Goal: Transaction & Acquisition: Purchase product/service

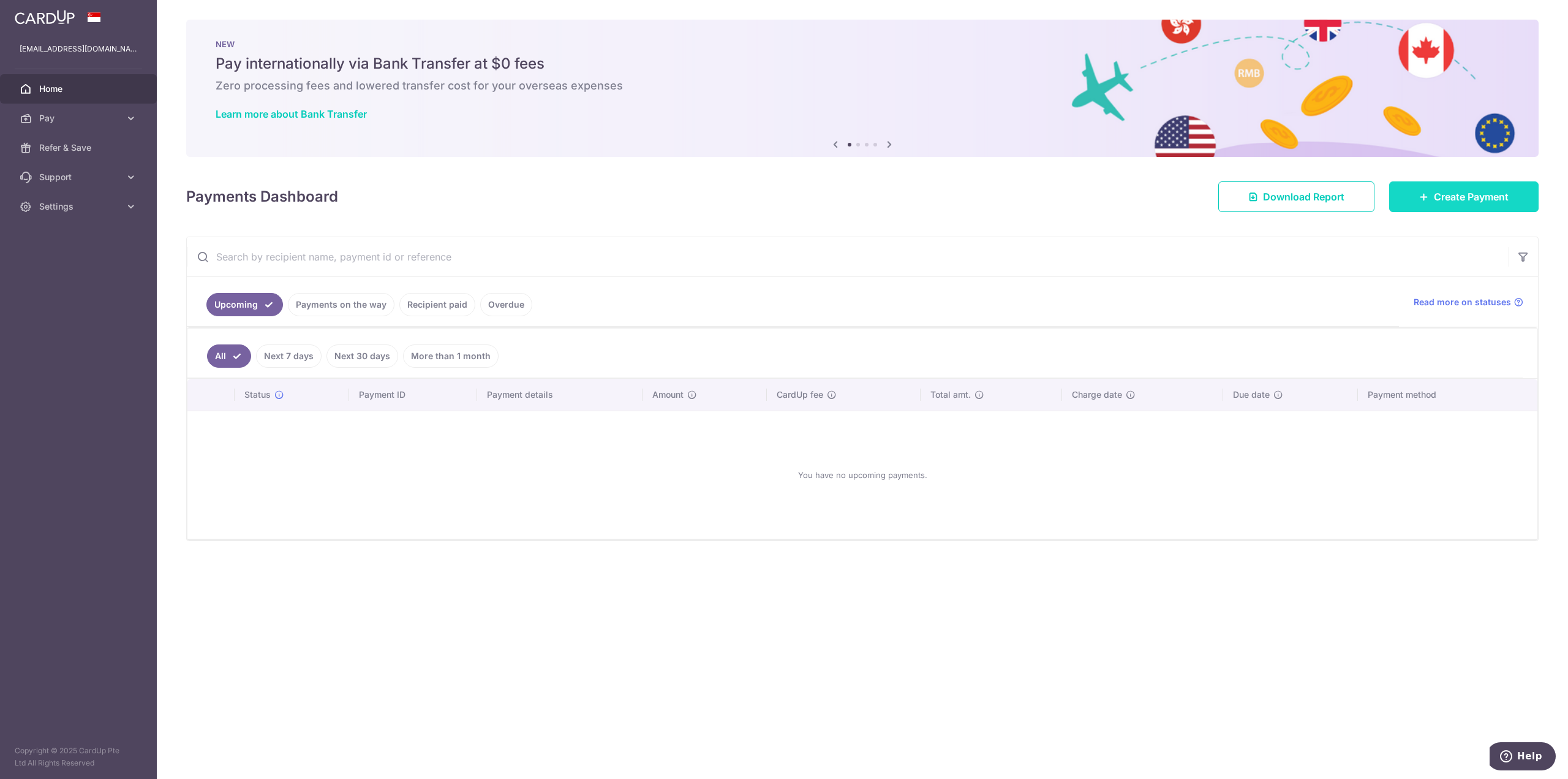
click at [1438, 205] on link "Create Payment" at bounding box center [1464, 197] width 149 height 31
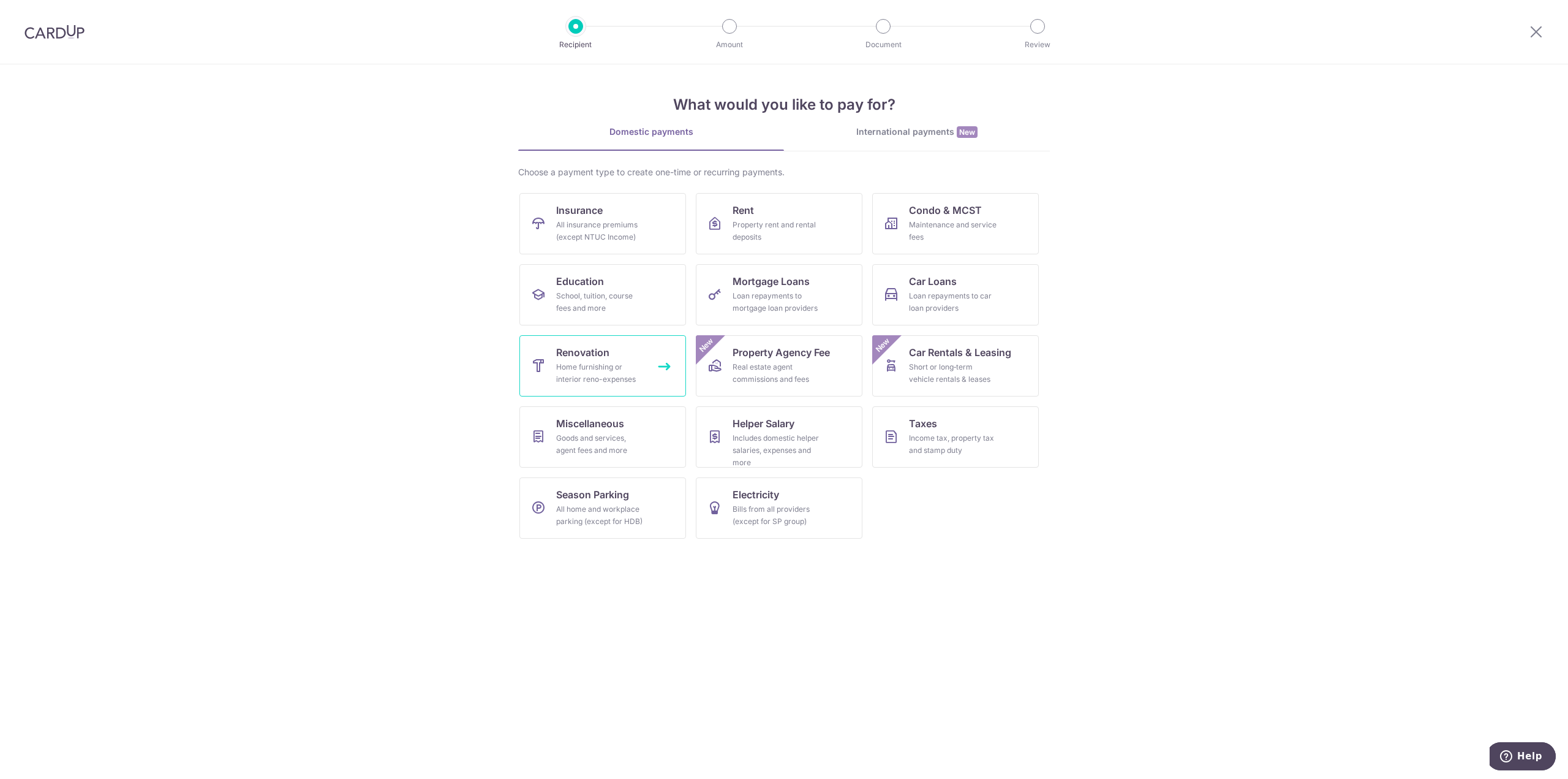
click at [650, 364] on link "Renovation Home furnishing or interior reno-expenses" at bounding box center [603, 366] width 167 height 61
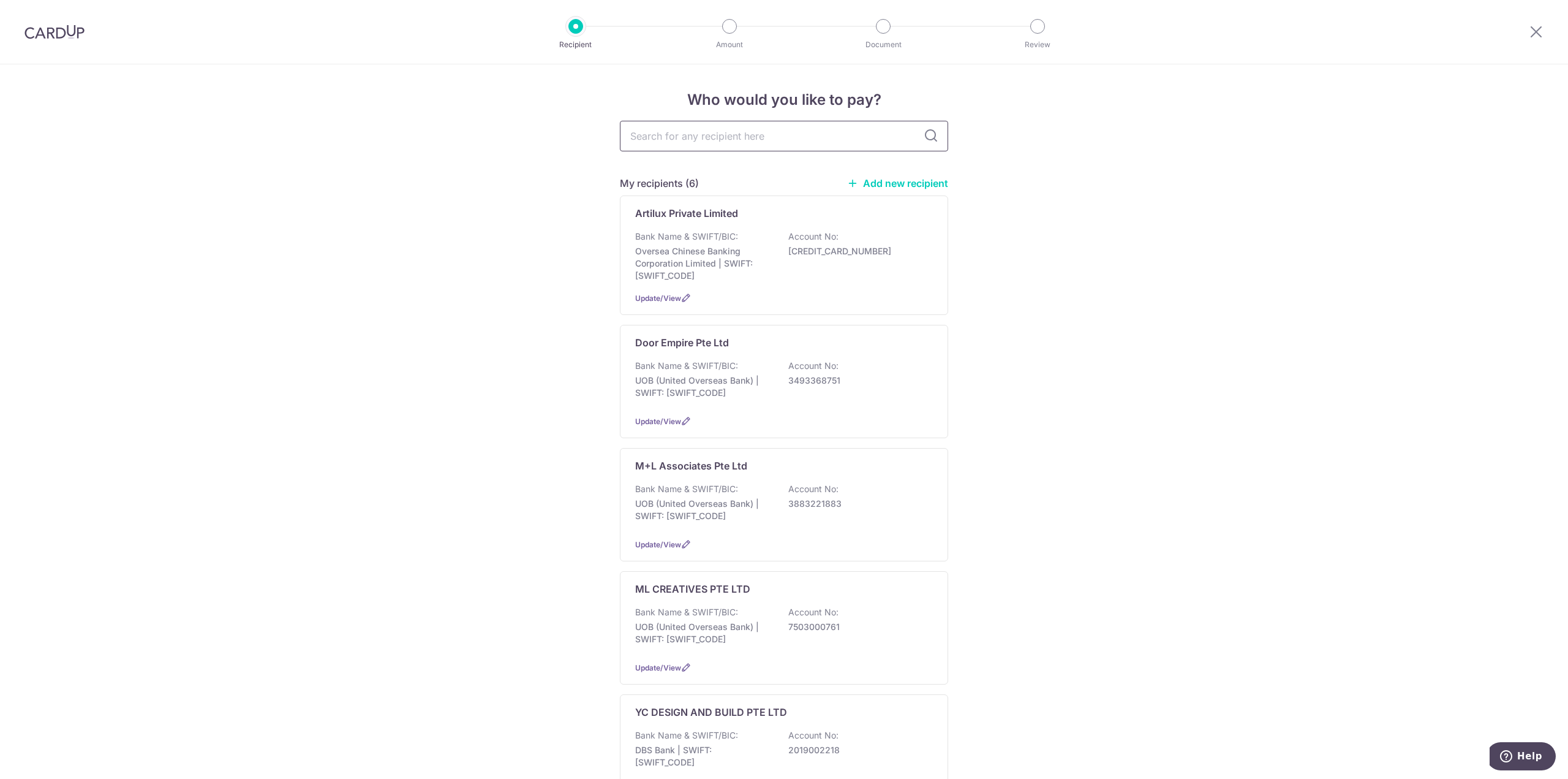
click at [780, 133] on input "text" at bounding box center [784, 135] width 328 height 31
type input "Hyper"
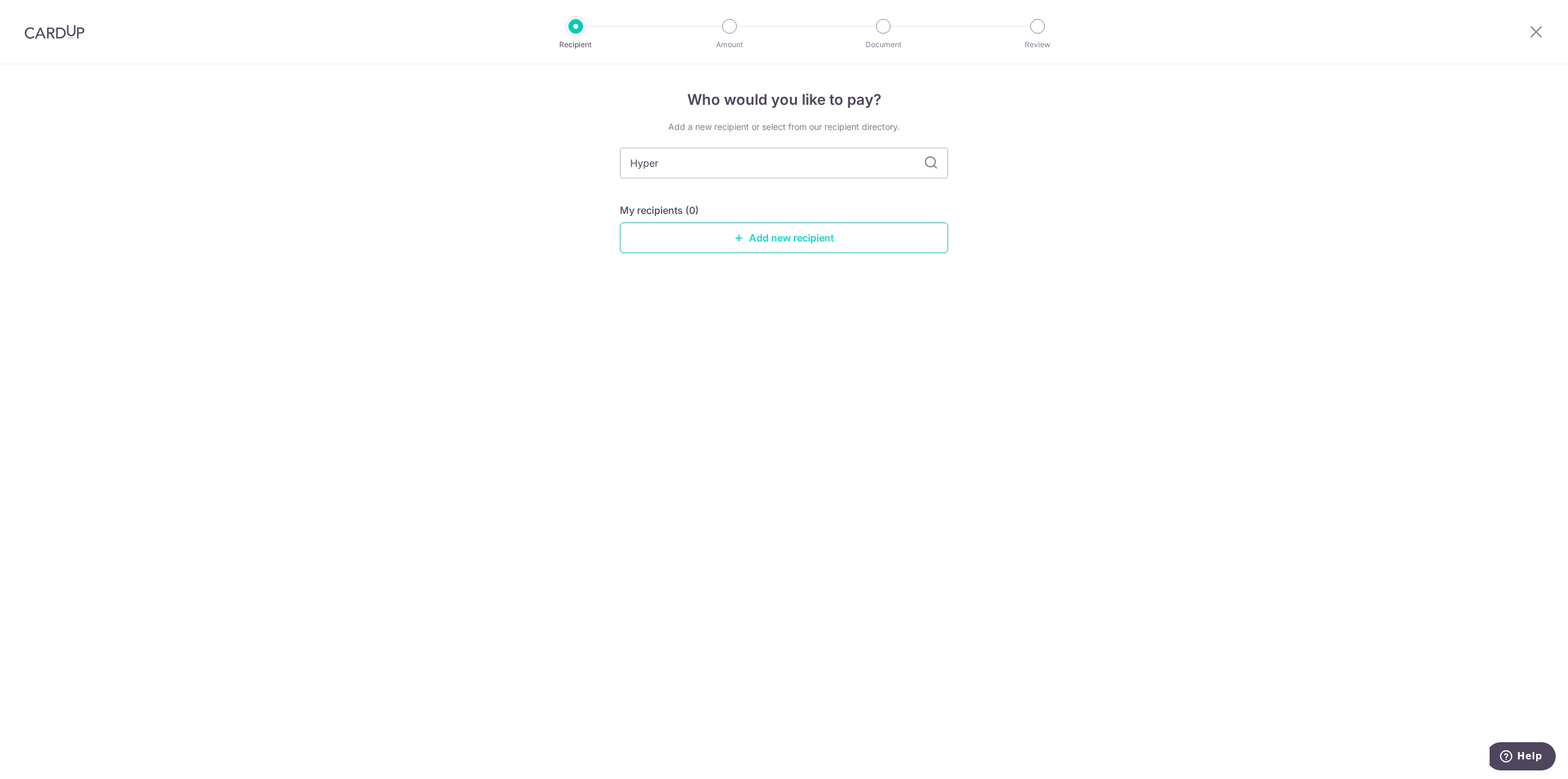
click at [768, 242] on link "Add new recipient" at bounding box center [784, 237] width 328 height 31
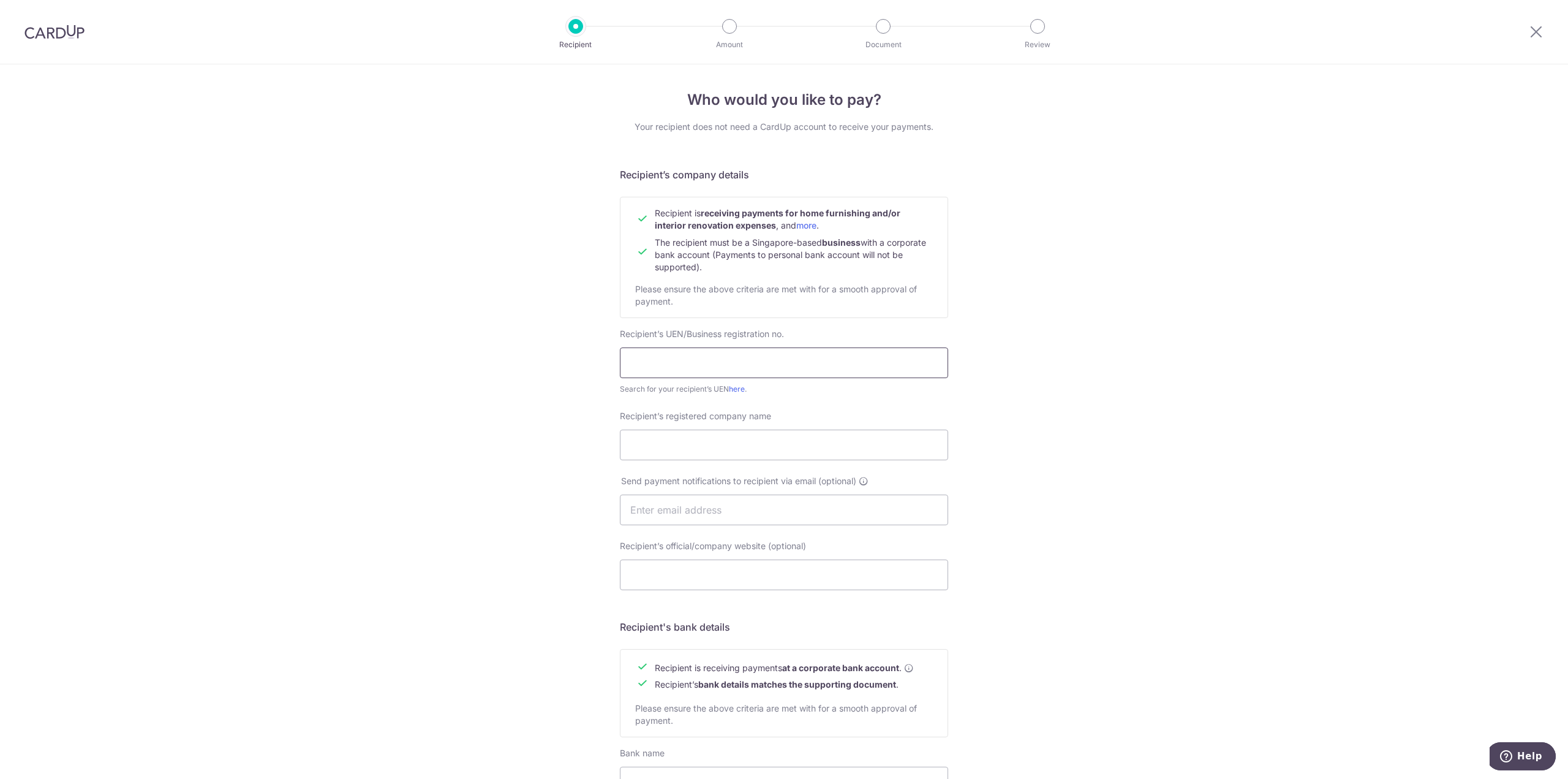
click at [705, 359] on input "text" at bounding box center [784, 363] width 328 height 31
click at [746, 345] on div "Recipient’s UEN/Business registration no. Search for your recipient’s UEN here ." at bounding box center [784, 361] width 328 height 68
click at [745, 355] on input "text" at bounding box center [784, 363] width 328 height 31
paste input "199904633Z"
type input "199904633Z"
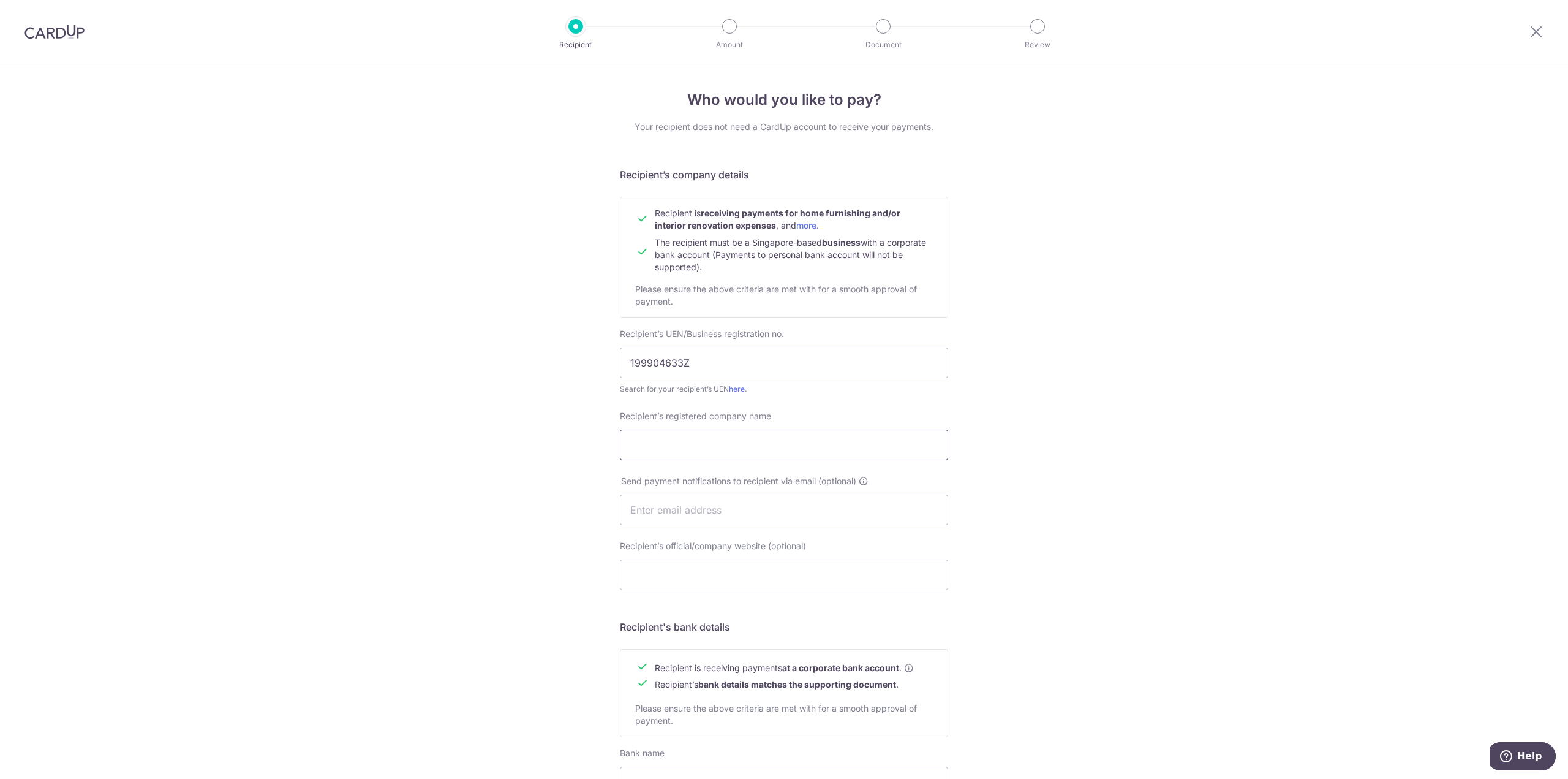
click at [771, 448] on input "Recipient’s registered company name" at bounding box center [784, 444] width 328 height 31
paste input "'Hyper 21 Enterprises Pte Ltd'"
click at [631, 446] on input "'Hyper 21 Enterprises Pte Ltd" at bounding box center [784, 444] width 328 height 31
type input "Hyper 21 Enterprises Pte Ltd"
click at [714, 516] on input "text" at bounding box center [784, 509] width 328 height 31
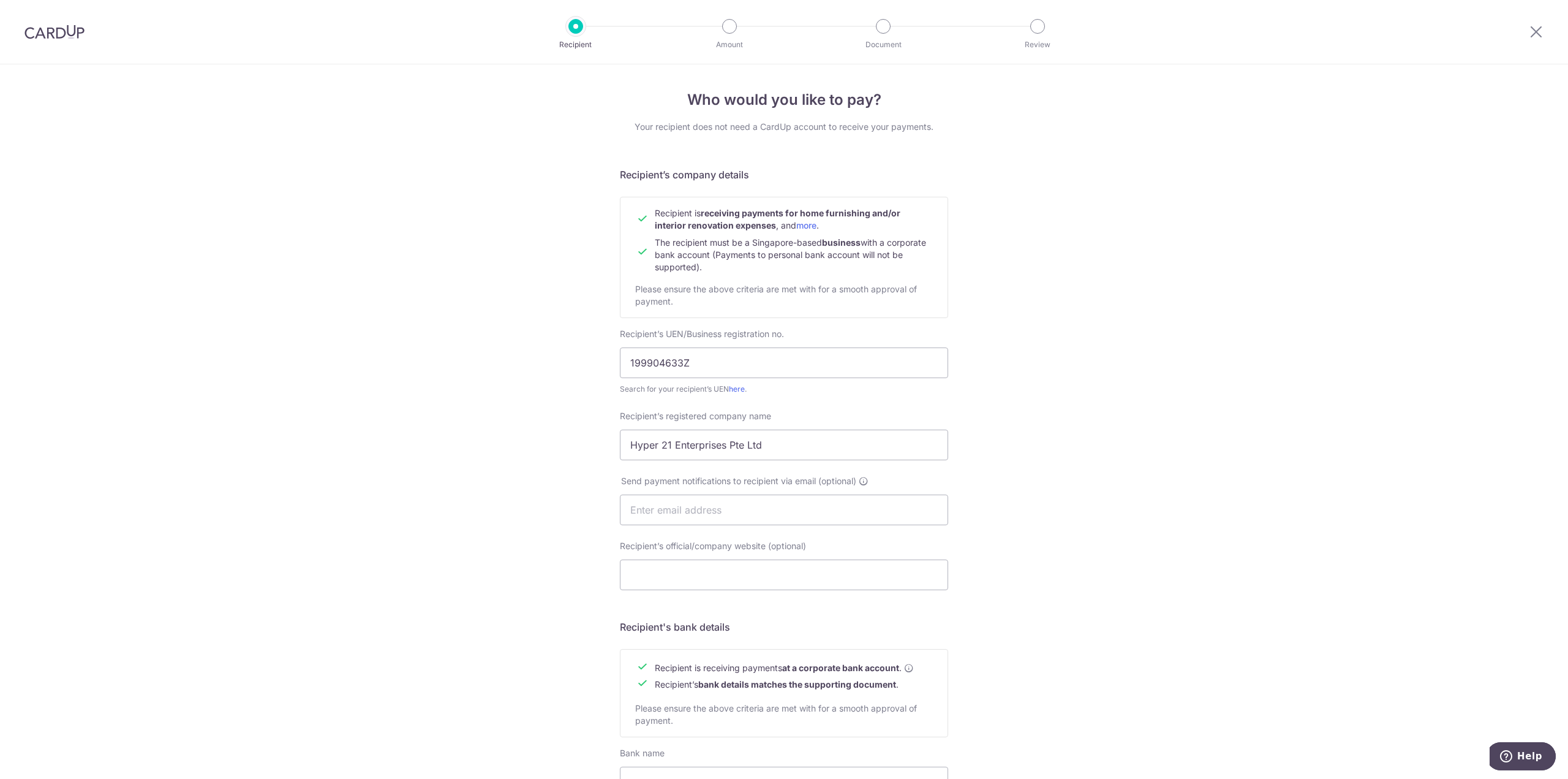
click at [1047, 574] on div "Who would you like to pay? Your recipient does not need a CardUp account to rec…" at bounding box center [784, 524] width 1568 height 921
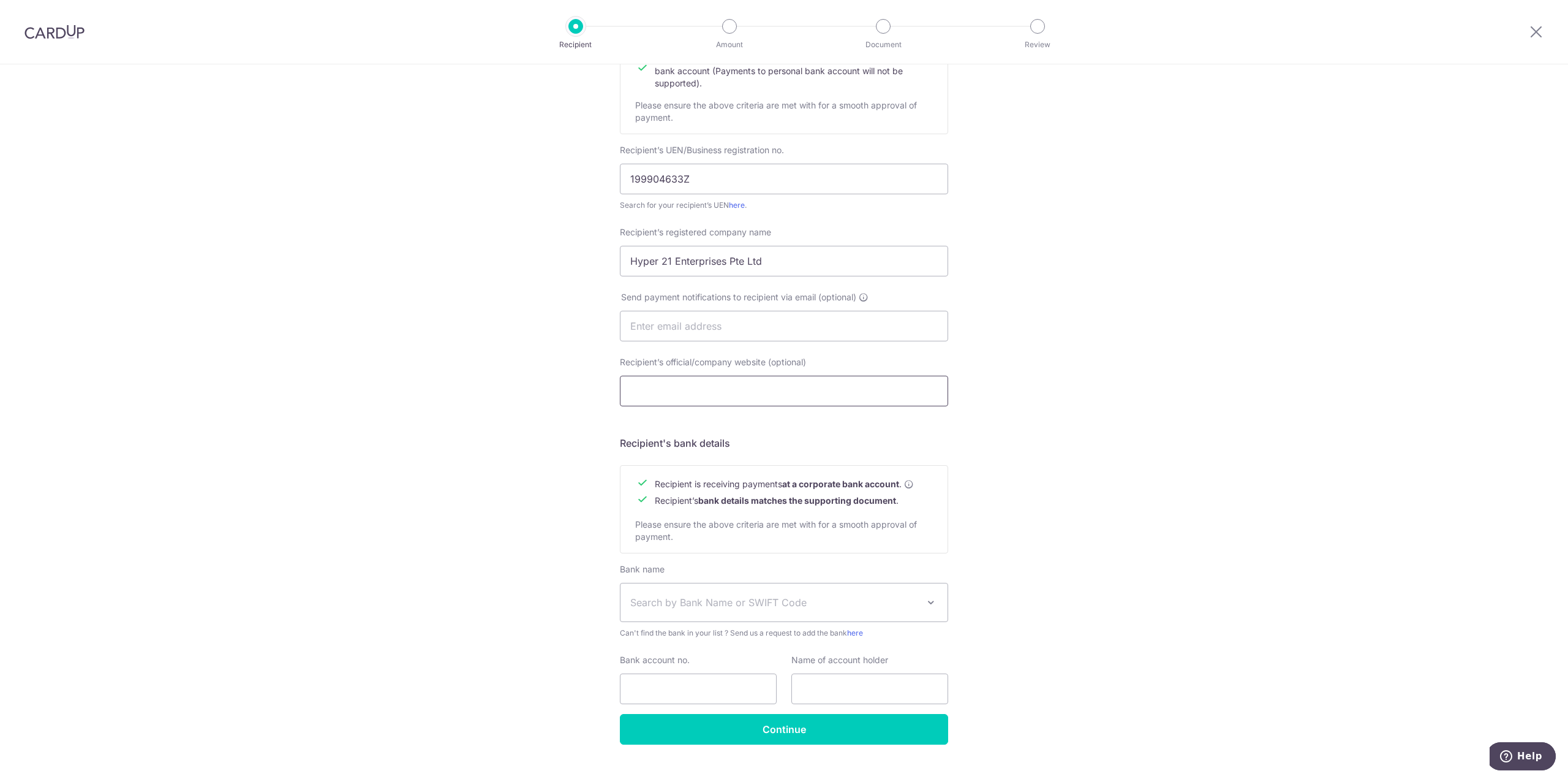
scroll to position [207, 0]
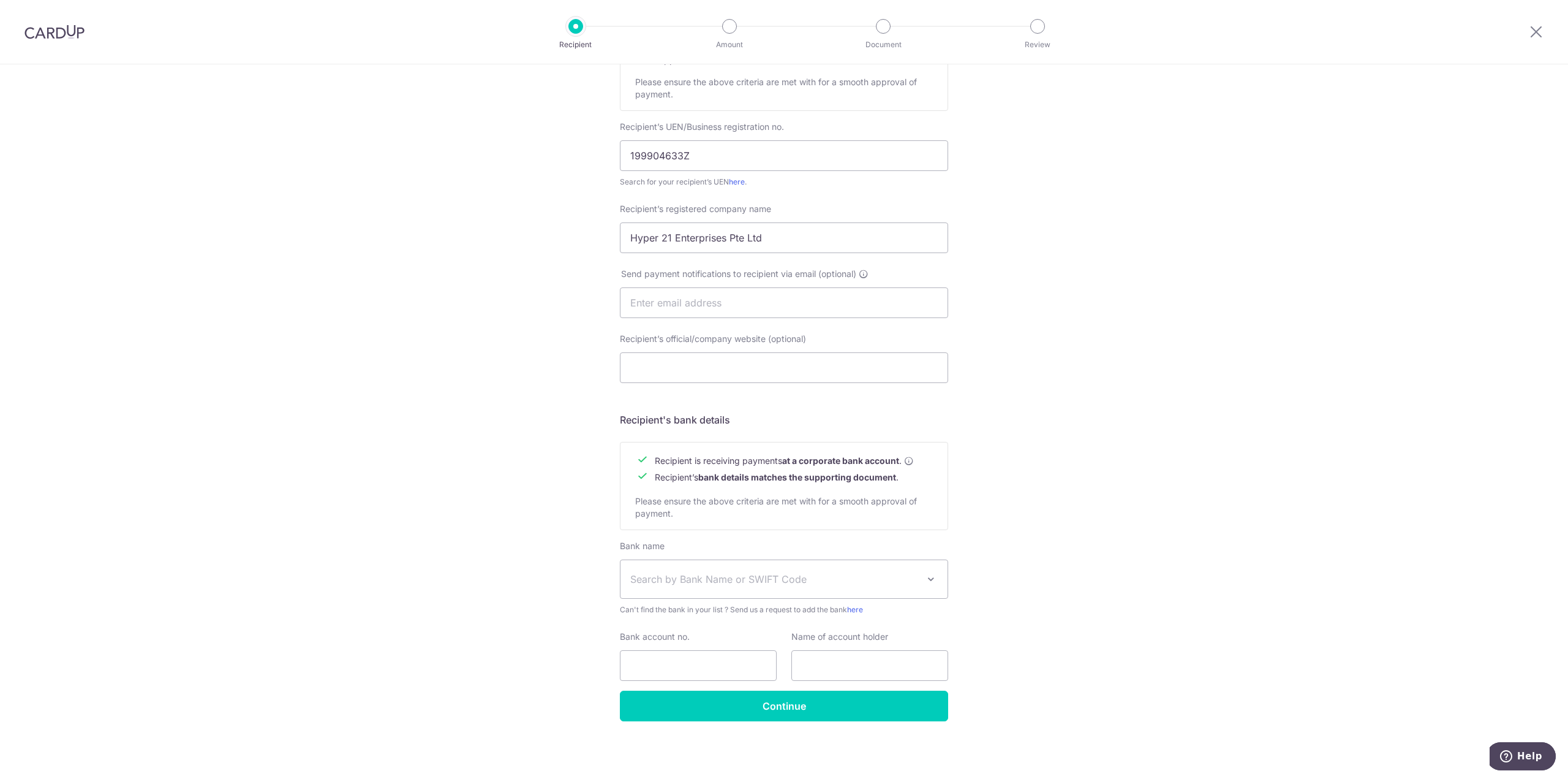
click at [664, 586] on span "Search by Bank Name or SWIFT Code" at bounding box center [774, 579] width 288 height 15
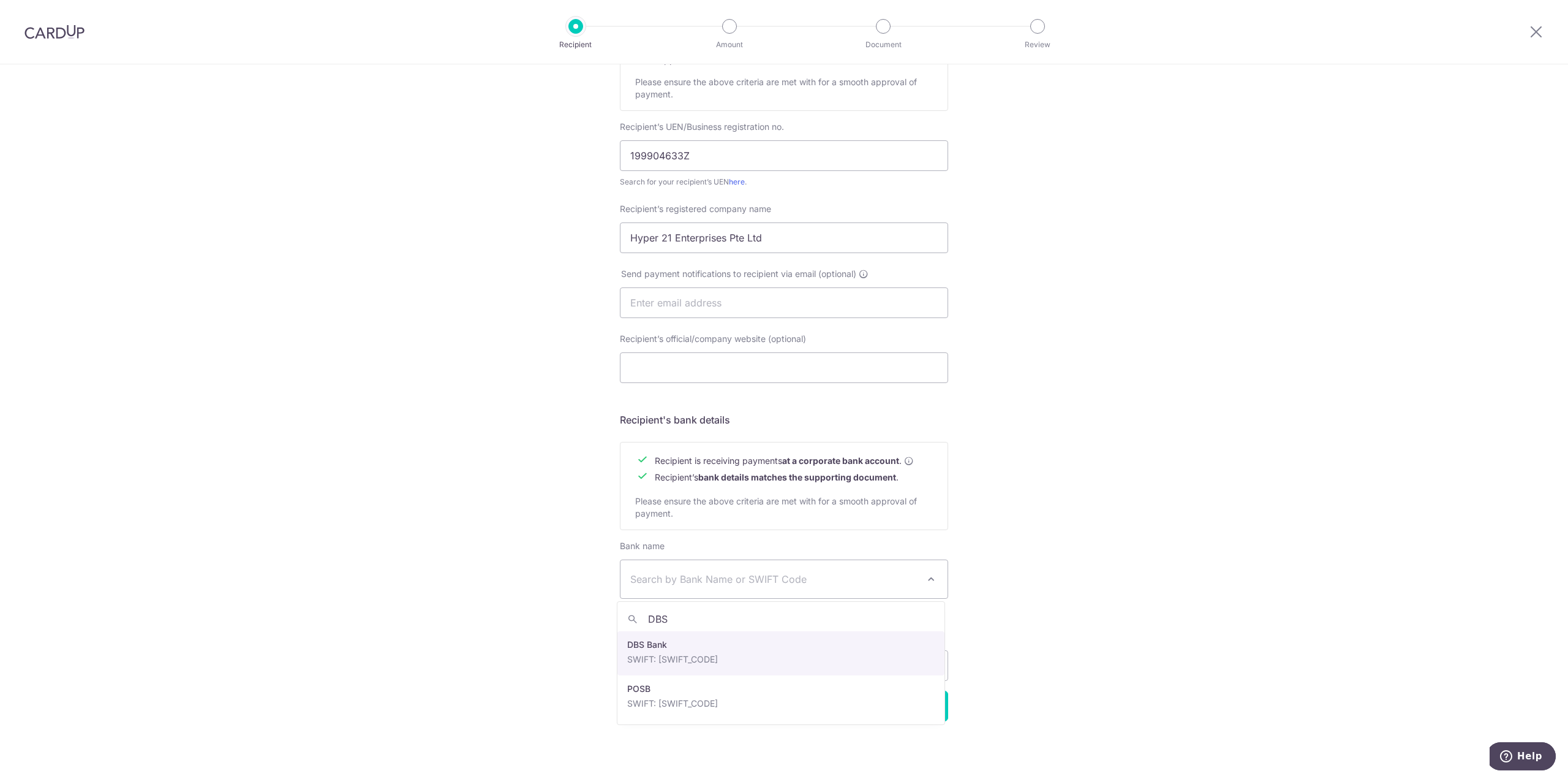
type input "DBS"
select select "6"
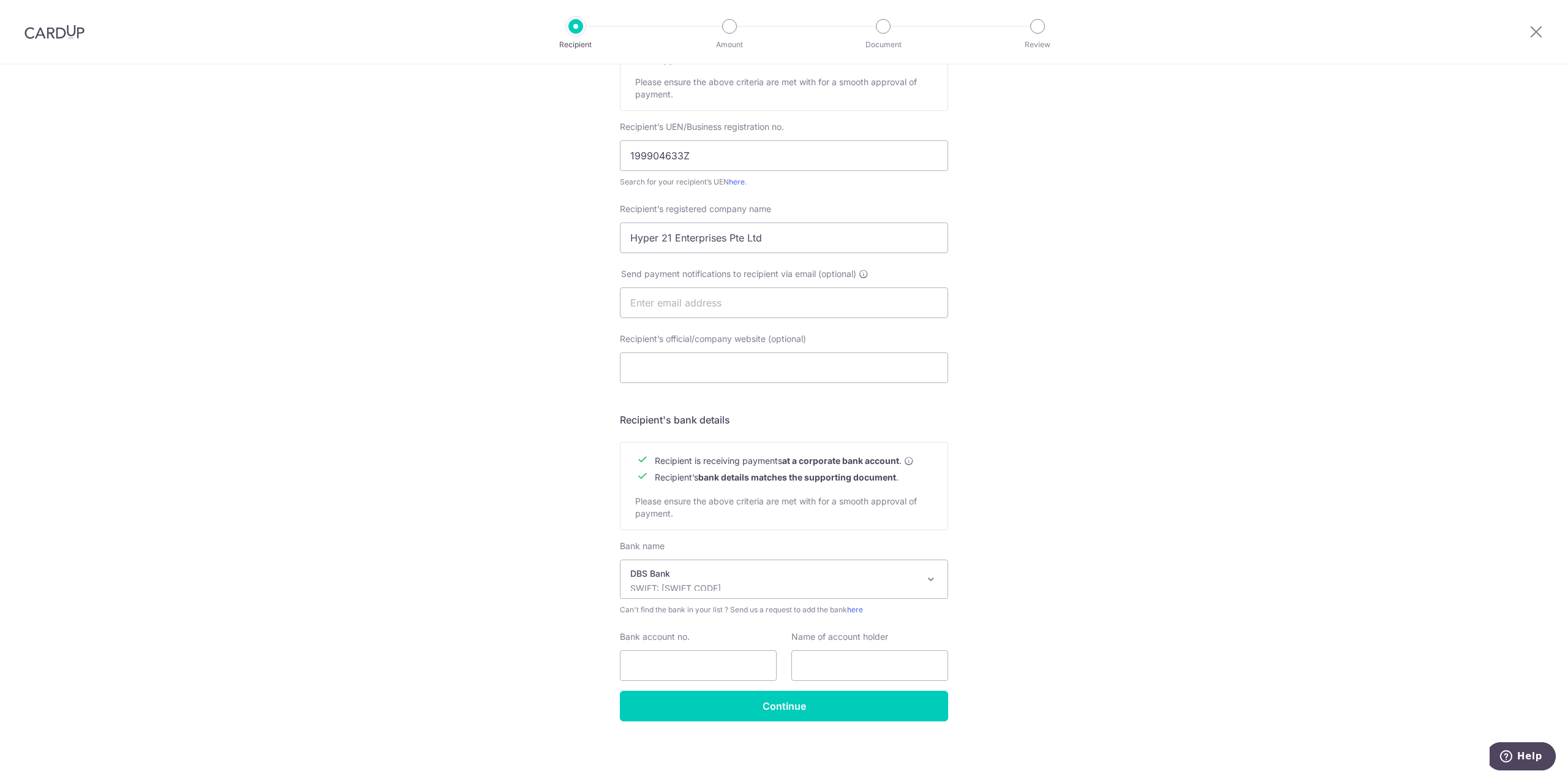
click at [510, 644] on div "Who would you like to pay? Your recipient does not need a CardUp account to rec…" at bounding box center [784, 317] width 1568 height 921
click at [642, 660] on input "Bank account no." at bounding box center [698, 665] width 157 height 31
paste input "020-011155-0"
click at [651, 661] on input "020-011155-0" at bounding box center [698, 665] width 157 height 31
click at [684, 666] on input "020011155-0" at bounding box center [698, 665] width 157 height 31
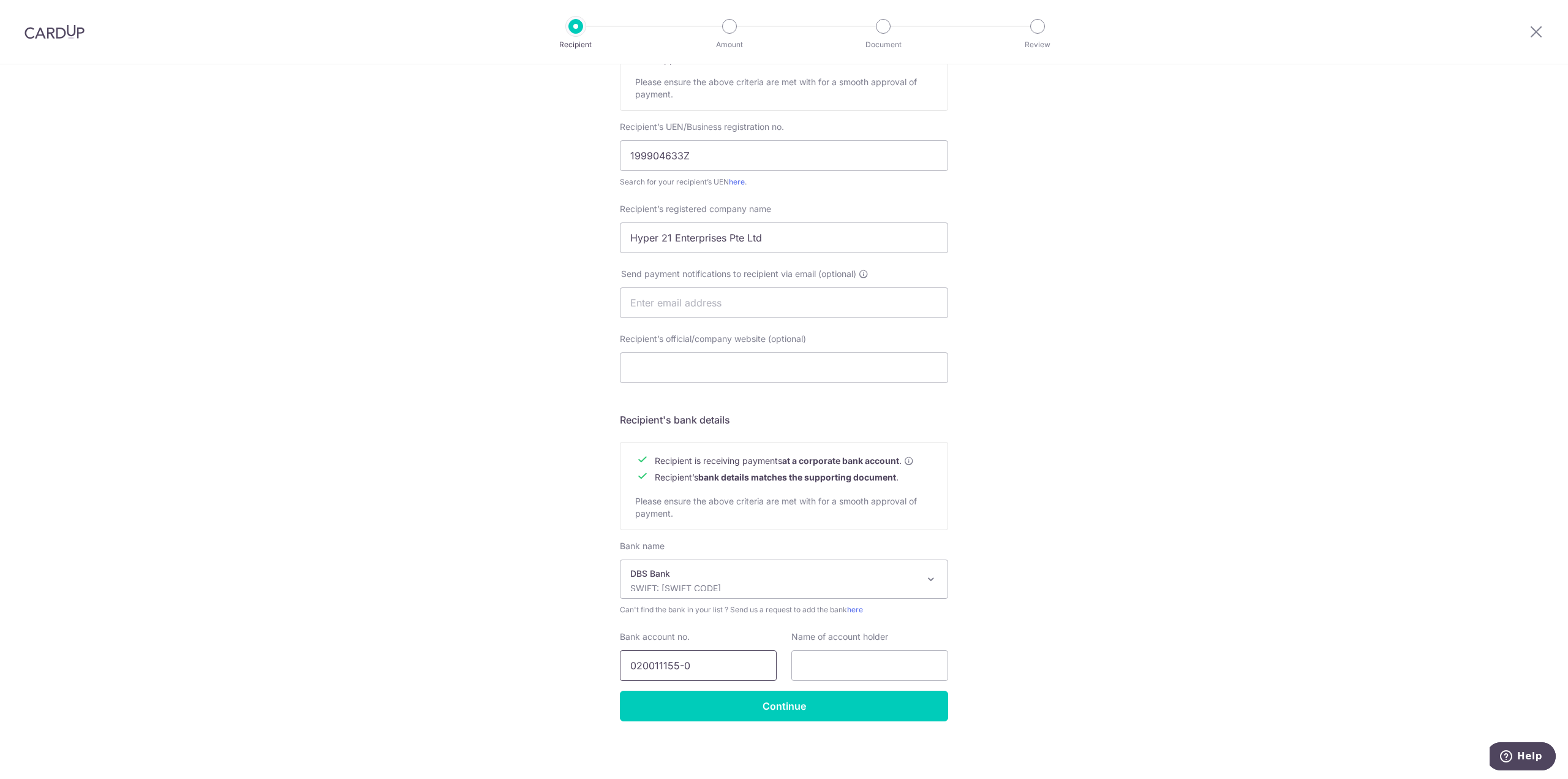
click at [678, 666] on input "020011155-0" at bounding box center [698, 665] width 157 height 31
type input "0200111550"
click at [847, 659] on input "text" at bounding box center [869, 665] width 157 height 31
paste input "'Hyper 21 Enterprises Pte Ltd"
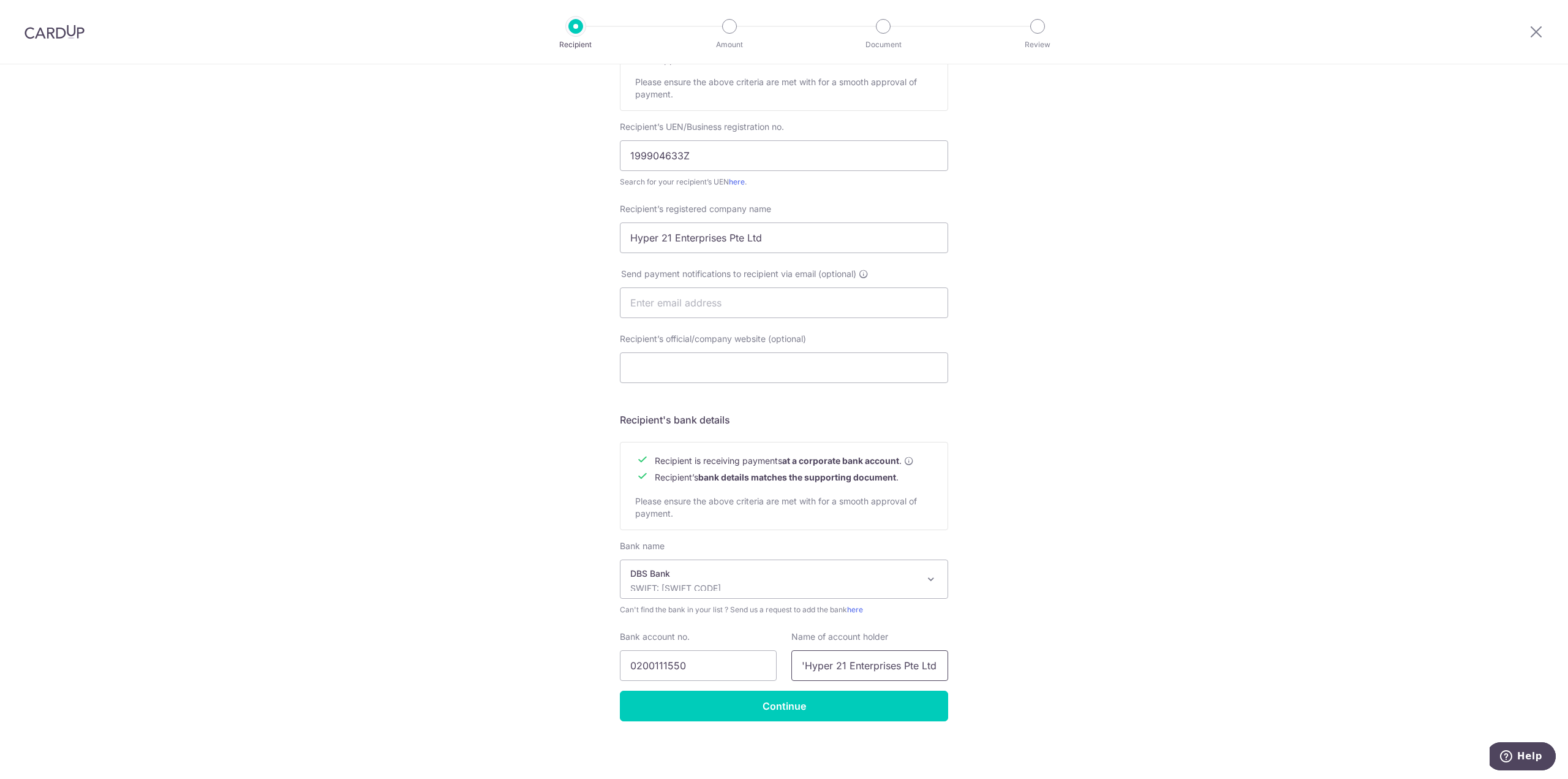
click at [802, 663] on input "'Hyper 21 Enterprises Pte Ltd" at bounding box center [869, 665] width 157 height 31
click at [939, 666] on input "Hyper 21 Enterprises Pte Ltd" at bounding box center [869, 665] width 157 height 31
type input "Hyper 21 Enterprises Pte Ltd"
click at [728, 701] on input "Continue" at bounding box center [784, 705] width 328 height 31
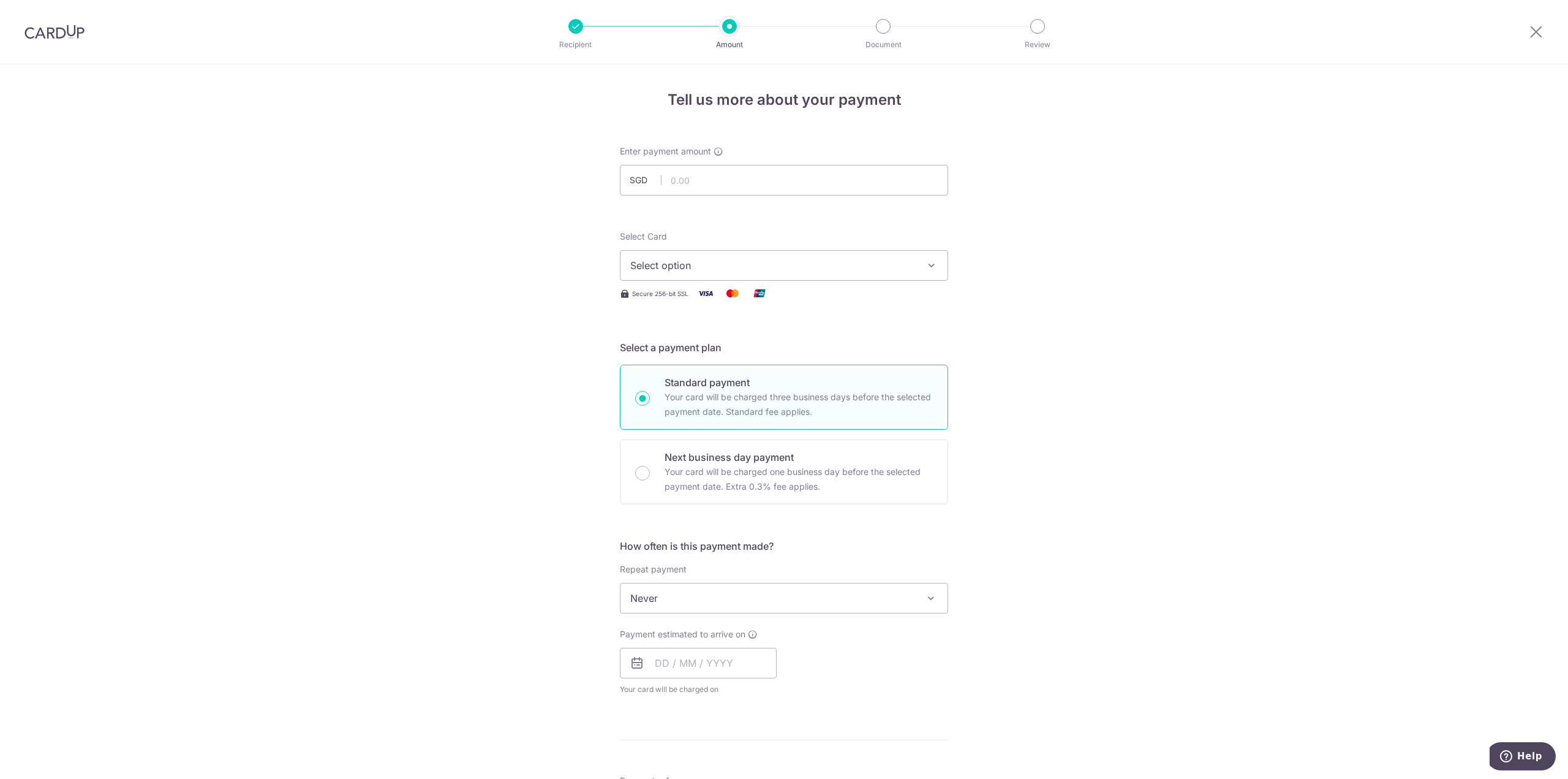
click at [495, 376] on div "Tell us more about your payment Enter payment amount SGD Recipient added succes…" at bounding box center [784, 660] width 1568 height 1191
click at [680, 660] on input "text" at bounding box center [698, 662] width 157 height 31
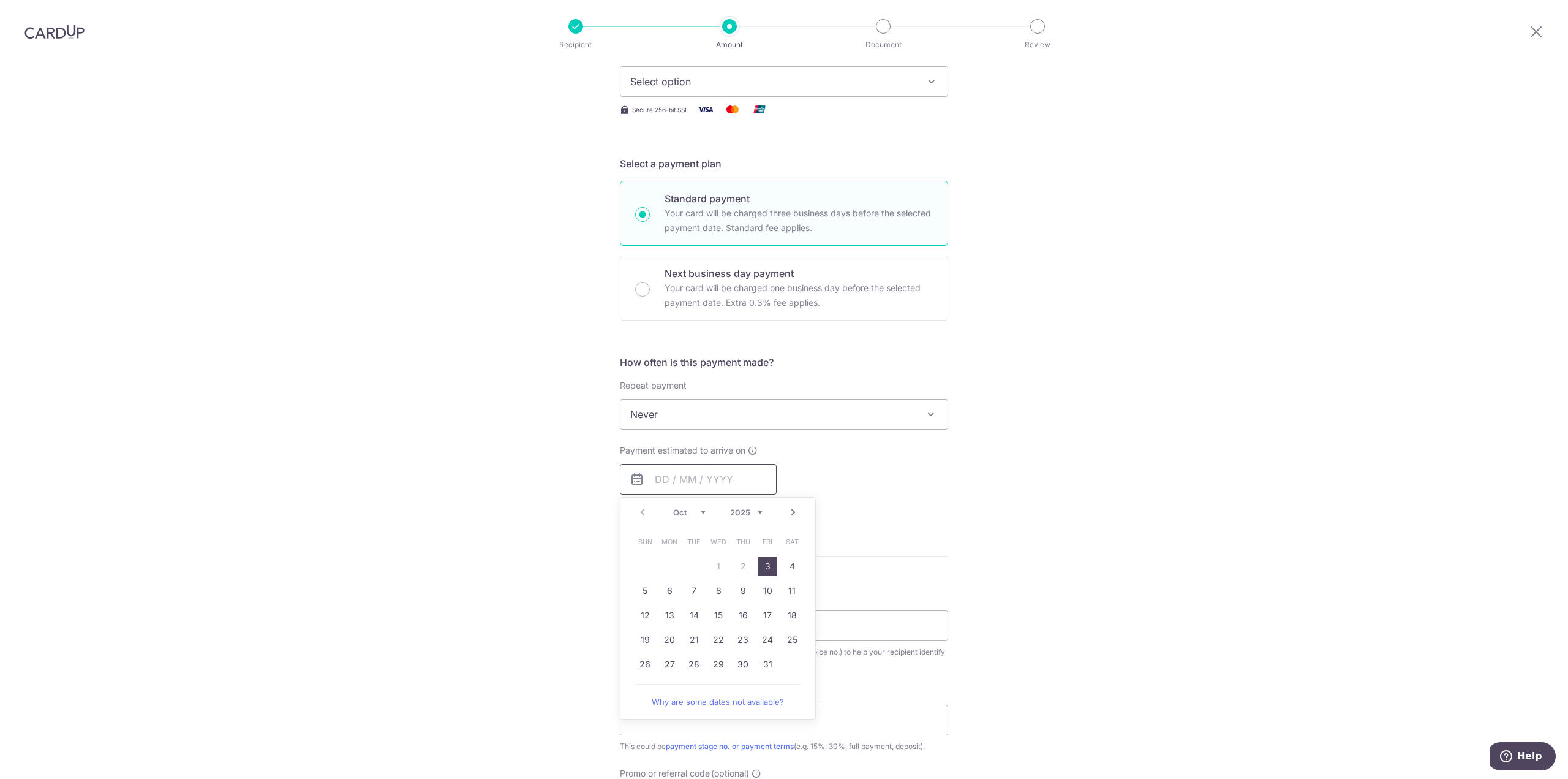
scroll to position [245, 0]
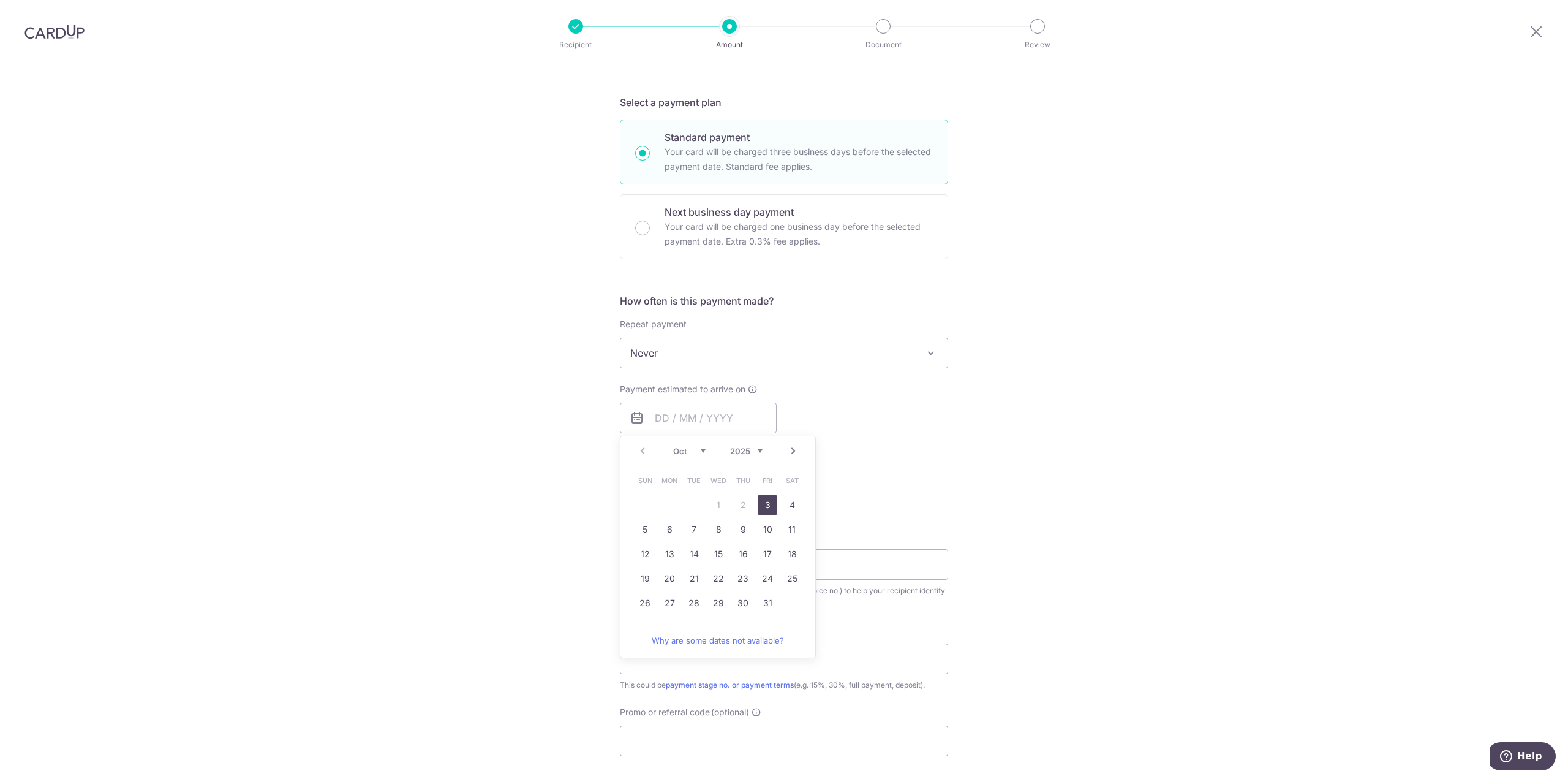
click at [765, 502] on link "3" at bounding box center [767, 505] width 19 height 19
type input "03/10/2025"
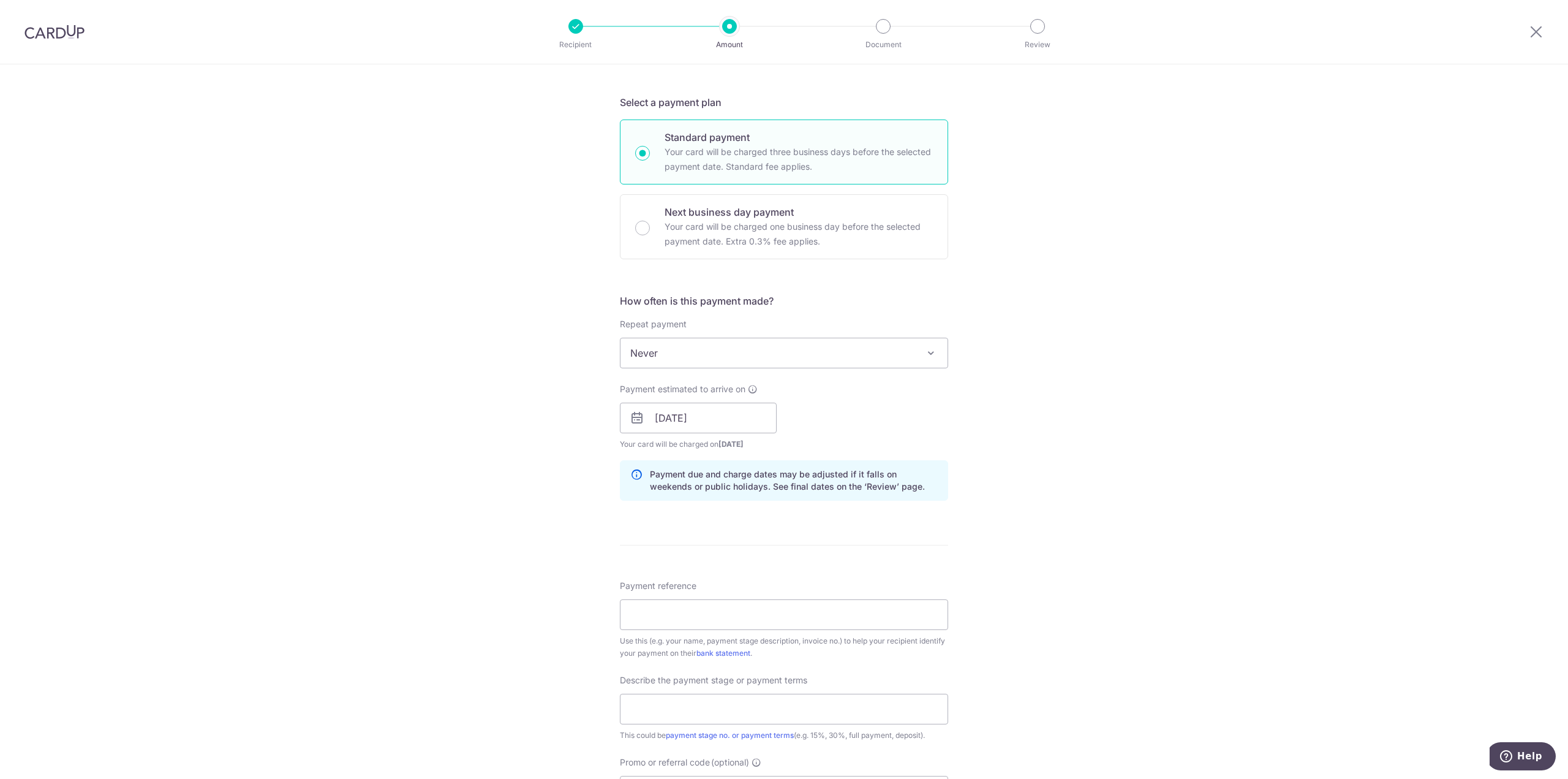
click at [772, 534] on form "Enter payment amount SGD Recipient added successfully! Select Card Select optio…" at bounding box center [784, 451] width 328 height 1102
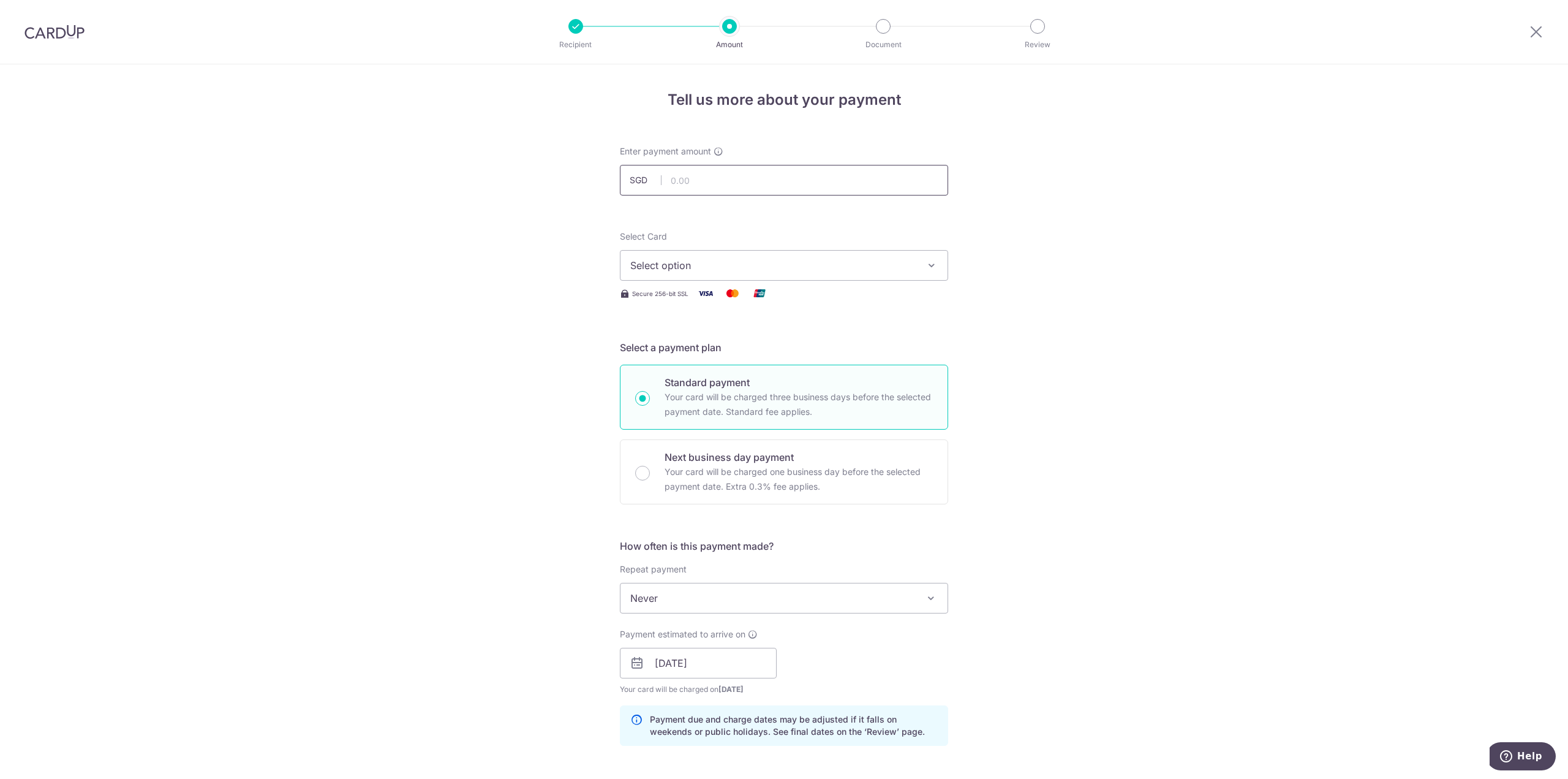
click at [682, 184] on input "text" at bounding box center [784, 180] width 328 height 31
type input "1,300.00"
click at [708, 269] on span "Select option" at bounding box center [773, 265] width 285 height 15
drag, startPoint x: 718, startPoint y: 355, endPoint x: 688, endPoint y: 351, distance: 30.3
click at [718, 355] on span "**** 0648" at bounding box center [784, 353] width 307 height 15
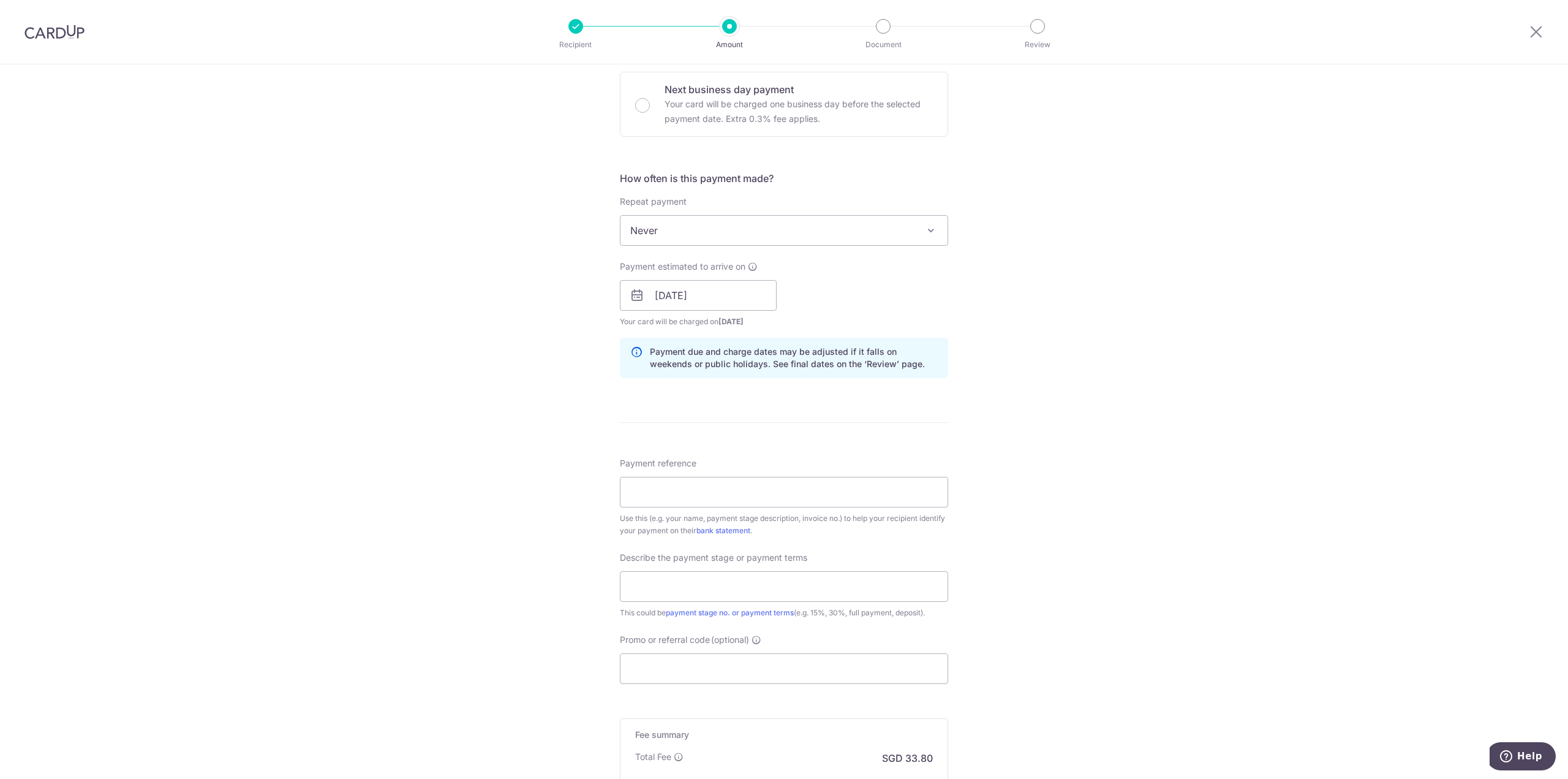
scroll to position [526, 0]
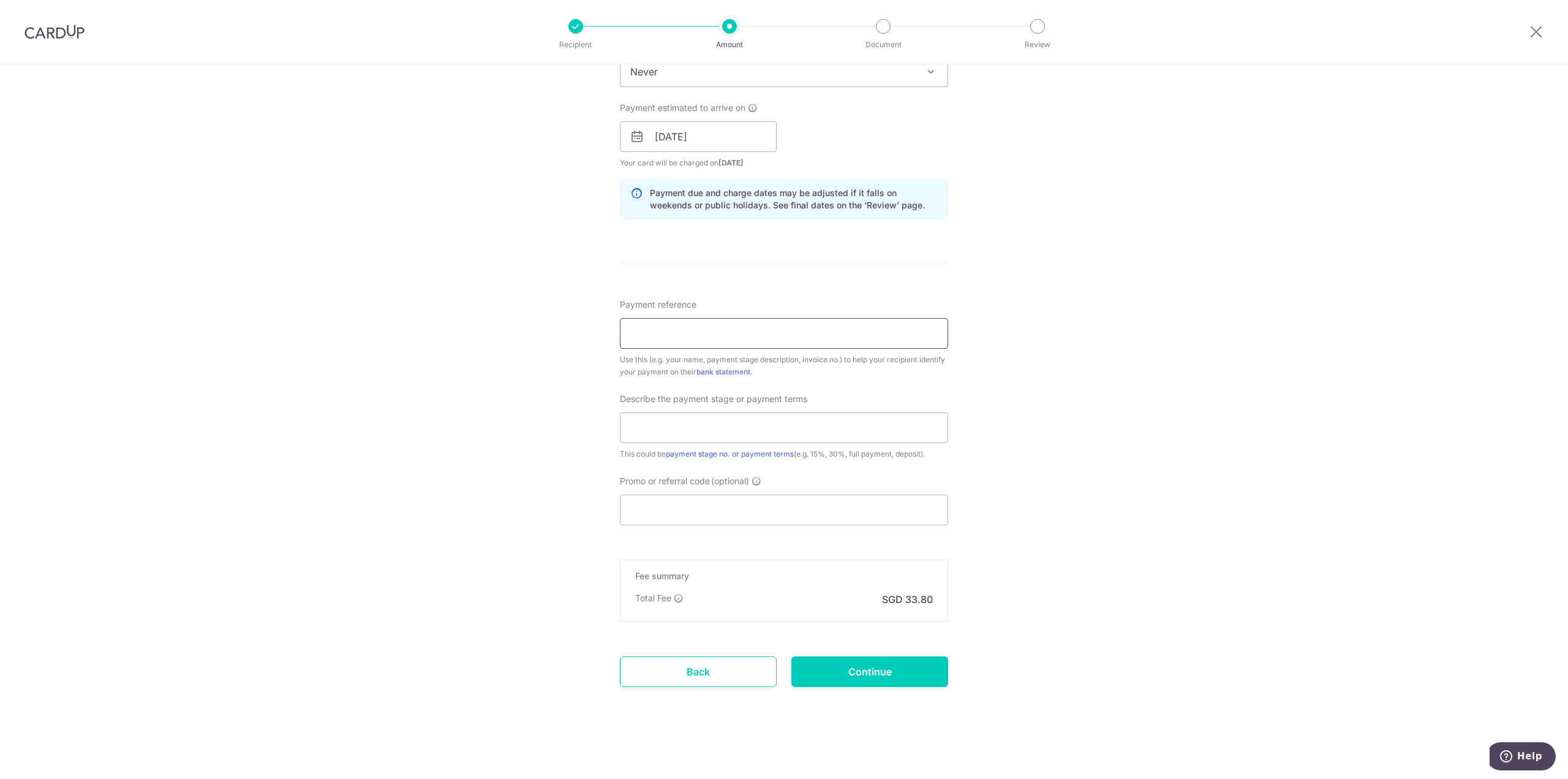
click at [665, 335] on input "Payment reference" at bounding box center [784, 333] width 328 height 31
paste input "AP15906"
type input "AP15906"
click at [699, 423] on input "text" at bounding box center [784, 428] width 328 height 31
click at [759, 433] on input "text" at bounding box center [784, 428] width 328 height 31
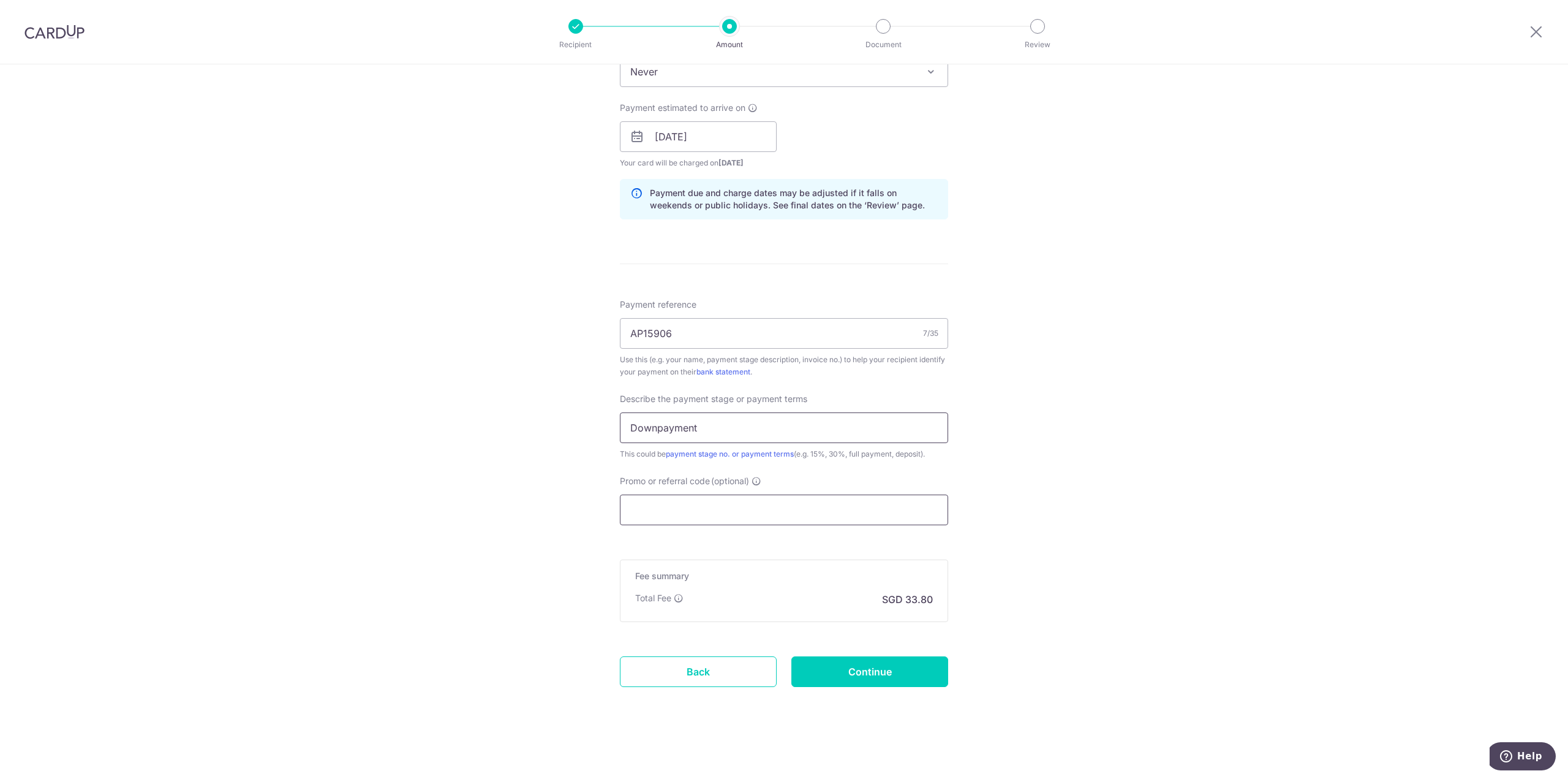
type input "Downpayment"
click at [701, 507] on input "Promo or referral code (optional)" at bounding box center [784, 509] width 328 height 31
click at [721, 501] on input "Promo or referral code (optional)" at bounding box center [784, 509] width 328 height 31
paste input "RENO25ONE"
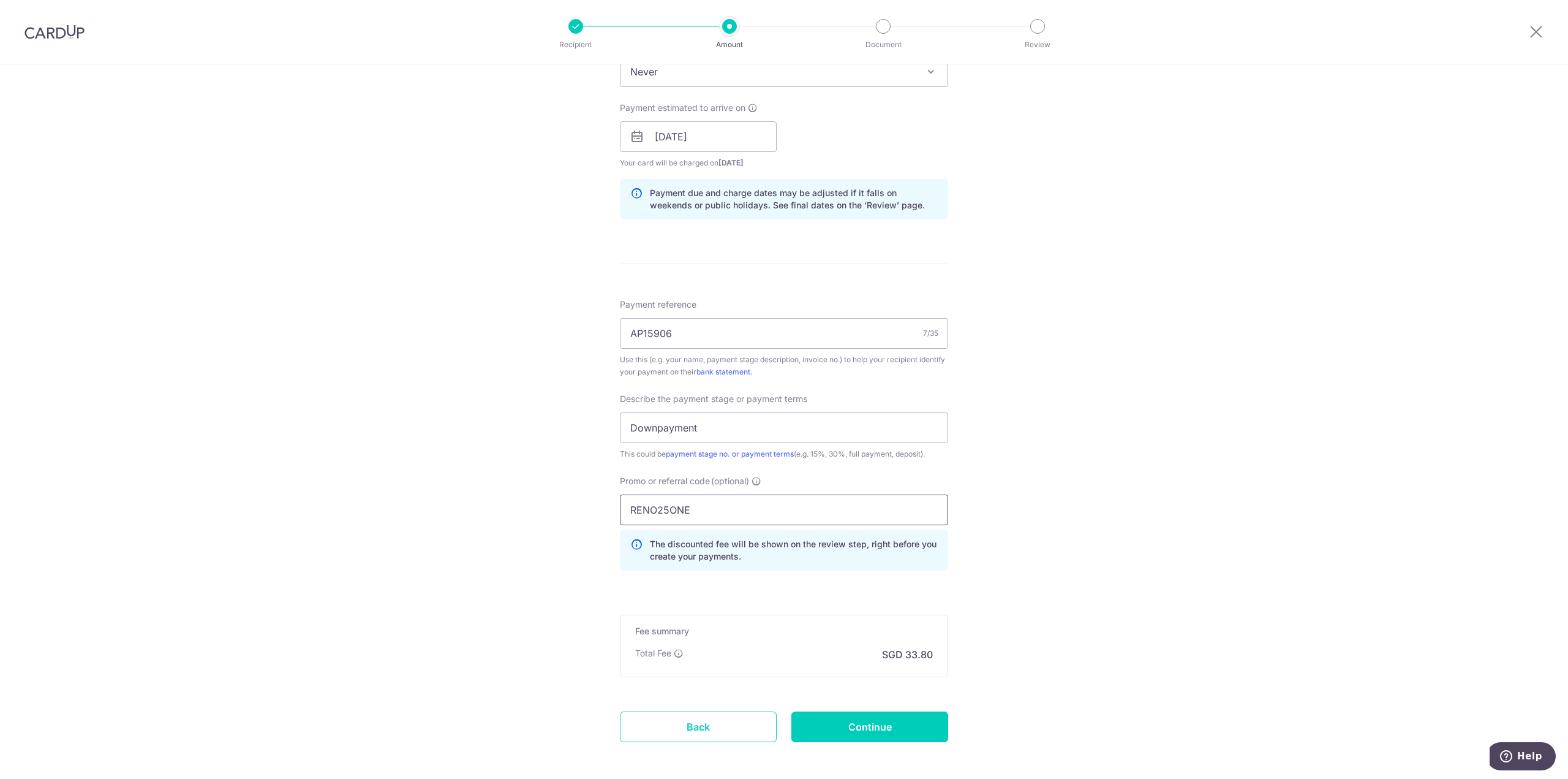
scroll to position [581, 0]
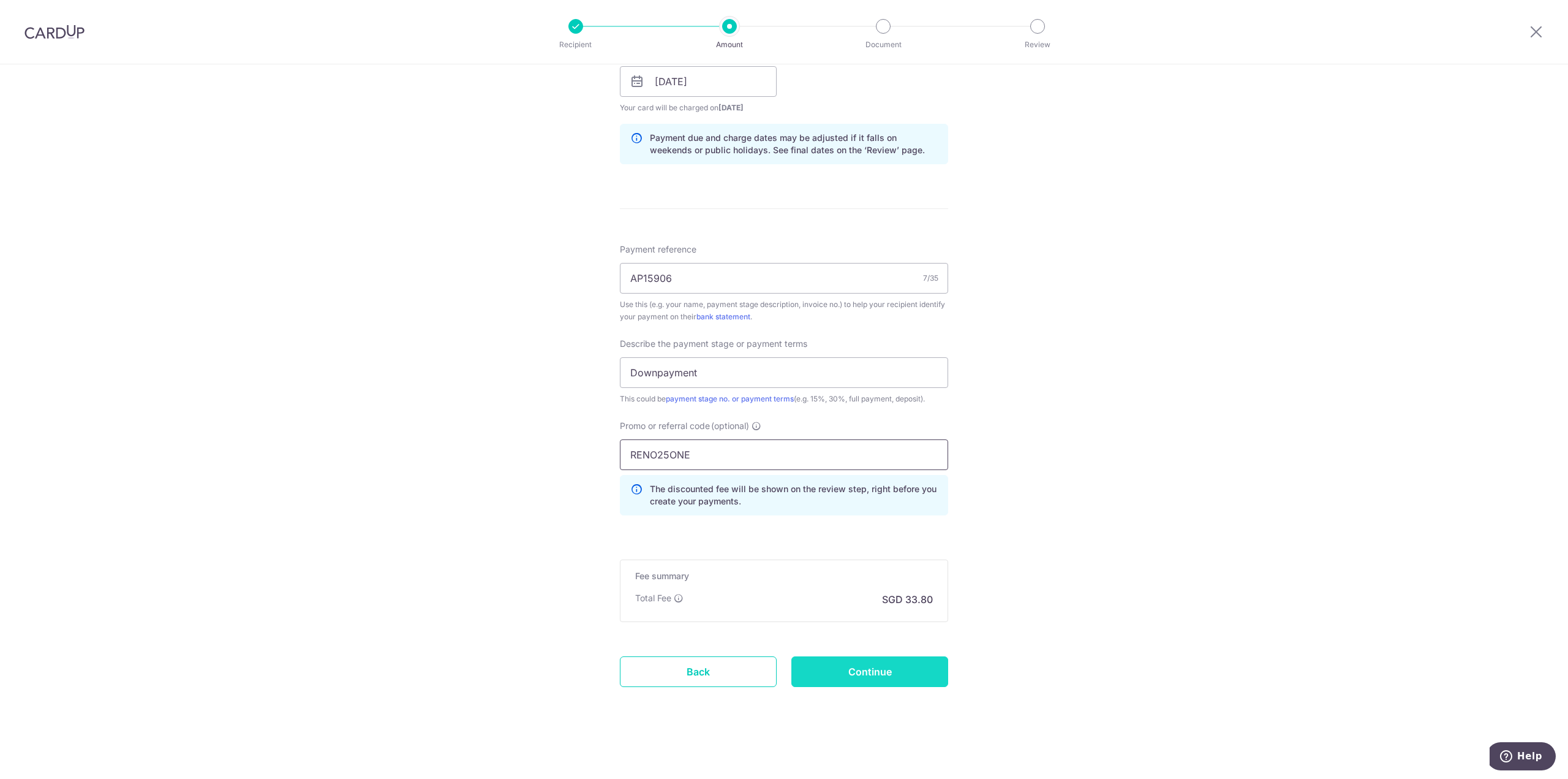
type input "RENO25ONE"
click at [854, 669] on input "Continue" at bounding box center [869, 671] width 157 height 31
type input "Create Schedule"
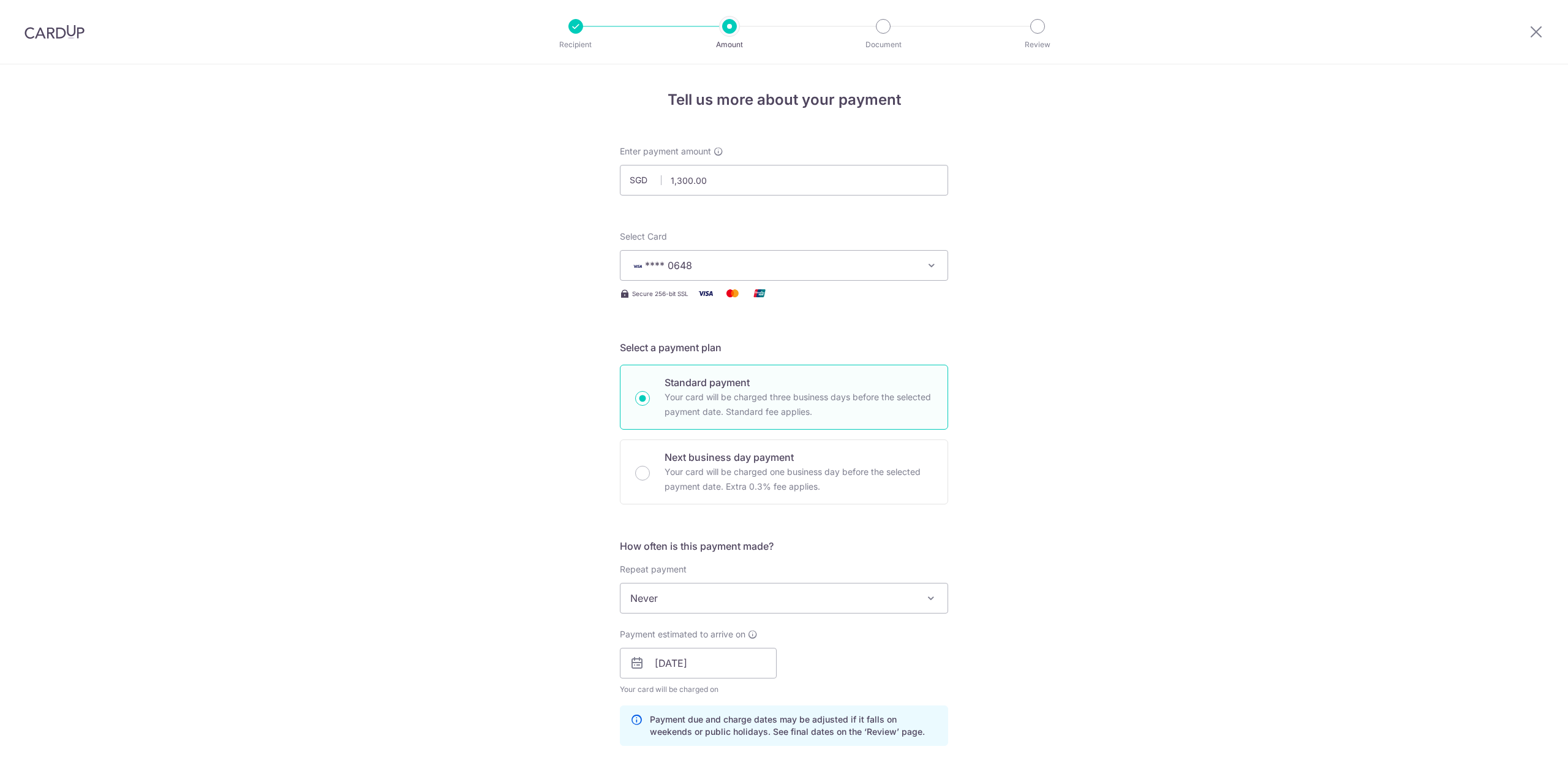
scroll to position [599, 0]
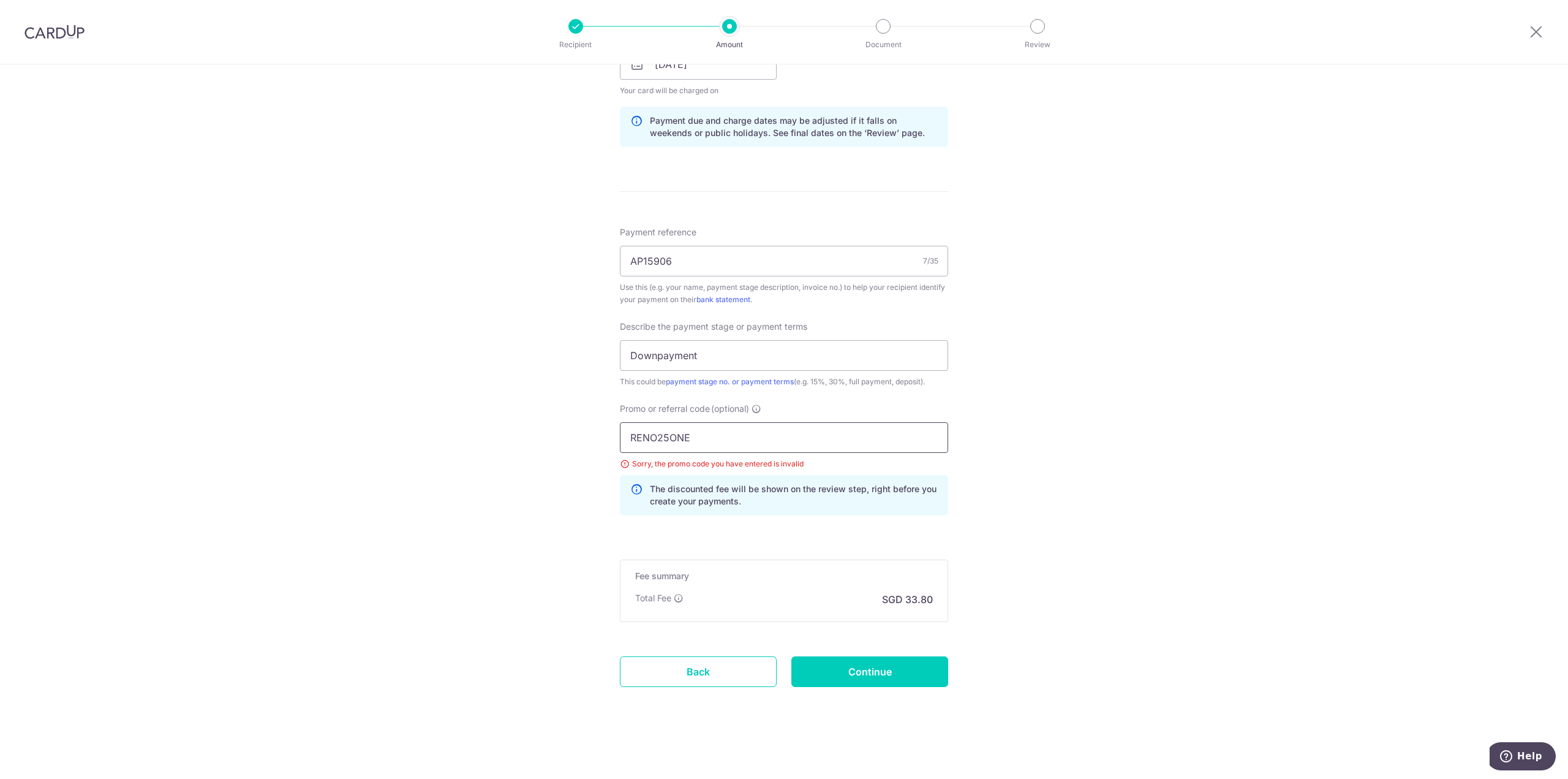
click at [751, 443] on input "RENO25ONE" at bounding box center [784, 437] width 328 height 31
paste input "OCBC90NV"
type input "OCBC90NV"
click at [960, 506] on div "Tell us more about your payment Enter payment amount SGD 1,300.00 1300.00 Selec…" at bounding box center [784, 122] width 1568 height 1313
click at [864, 672] on input "Continue" at bounding box center [869, 671] width 157 height 31
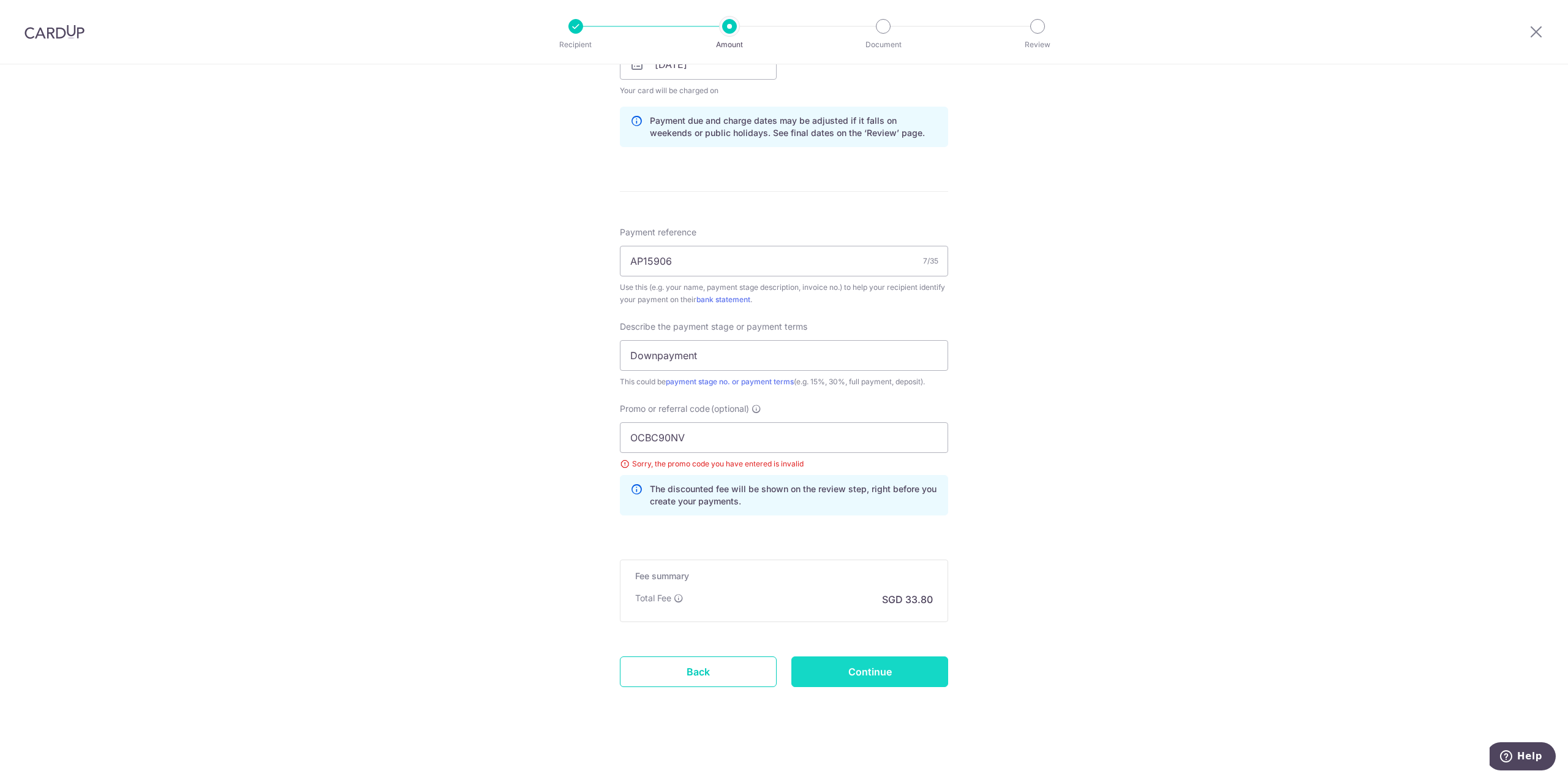
type input "Update Schedule"
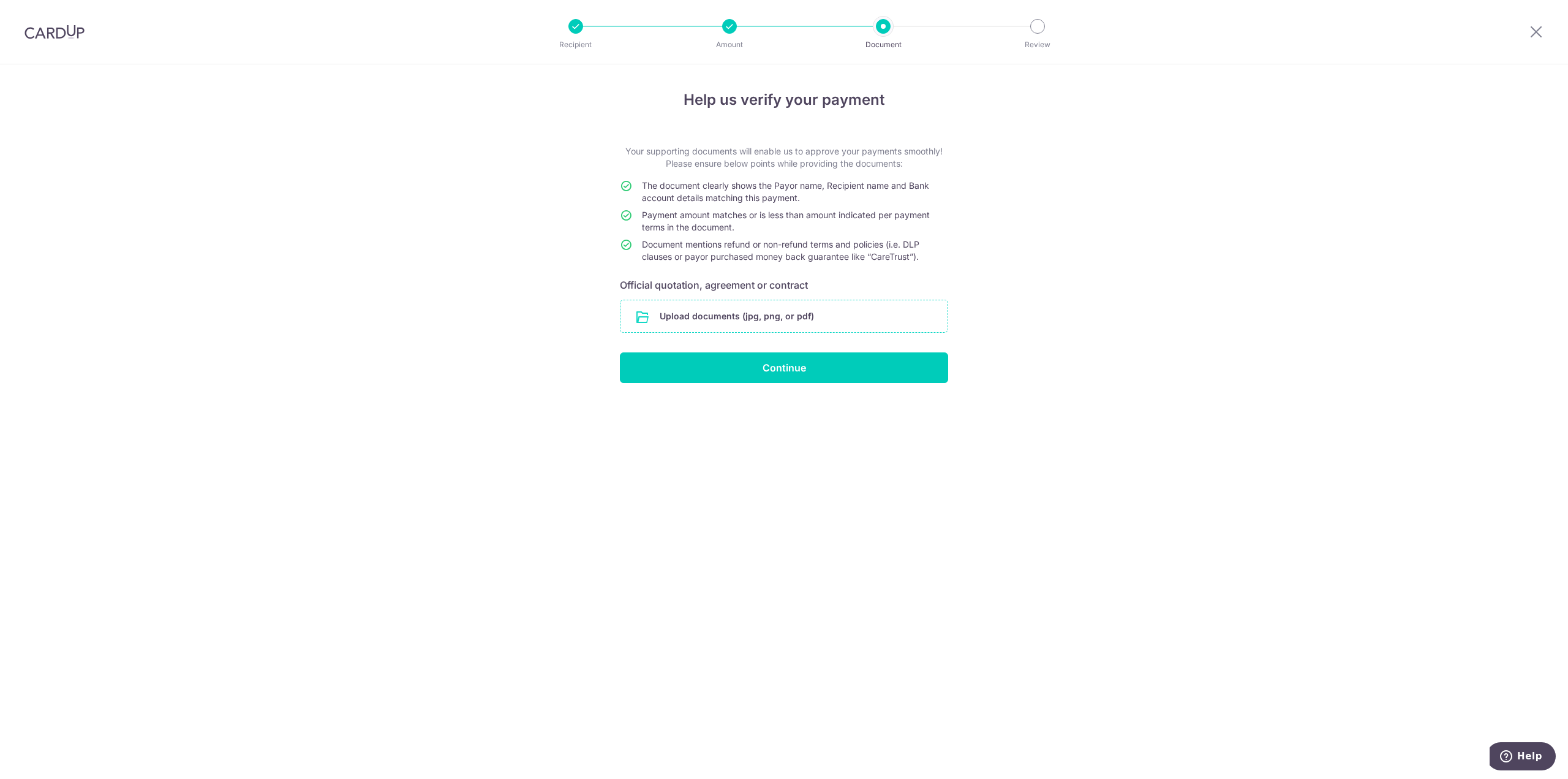
click at [777, 318] on input "file" at bounding box center [784, 316] width 327 height 32
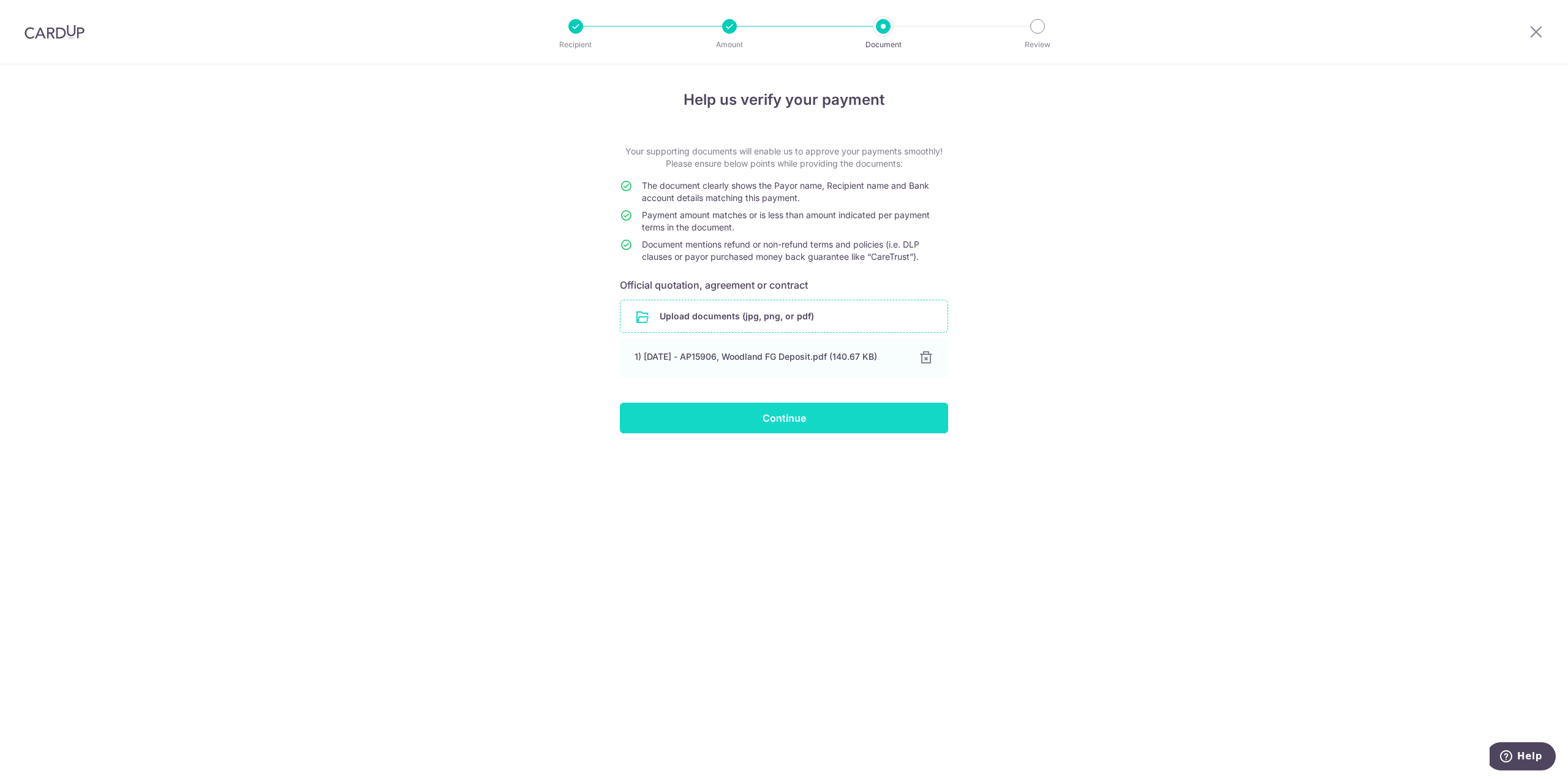
click at [769, 430] on input "Continue" at bounding box center [784, 417] width 328 height 31
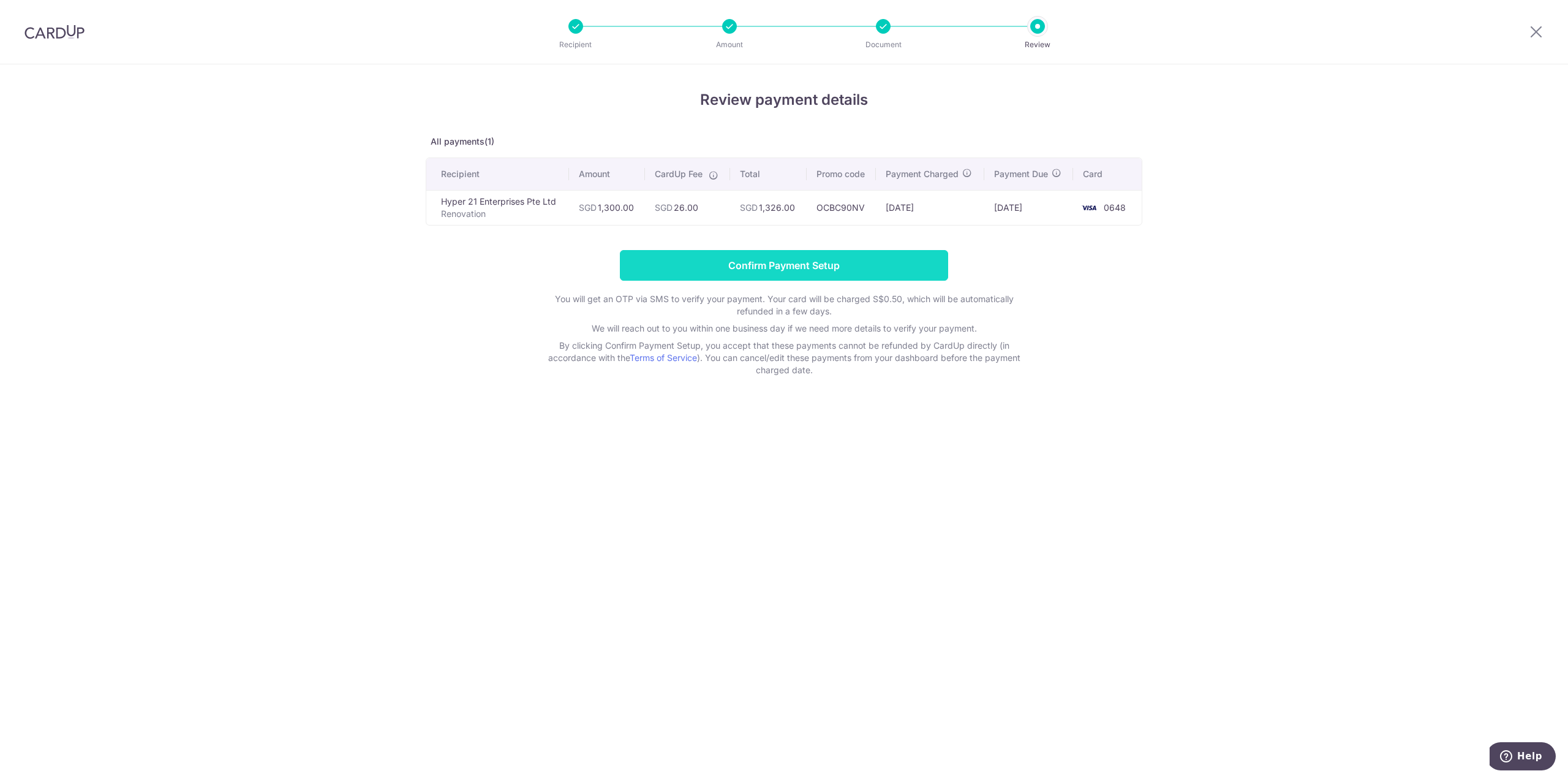
click at [789, 264] on input "Confirm Payment Setup" at bounding box center [784, 265] width 328 height 31
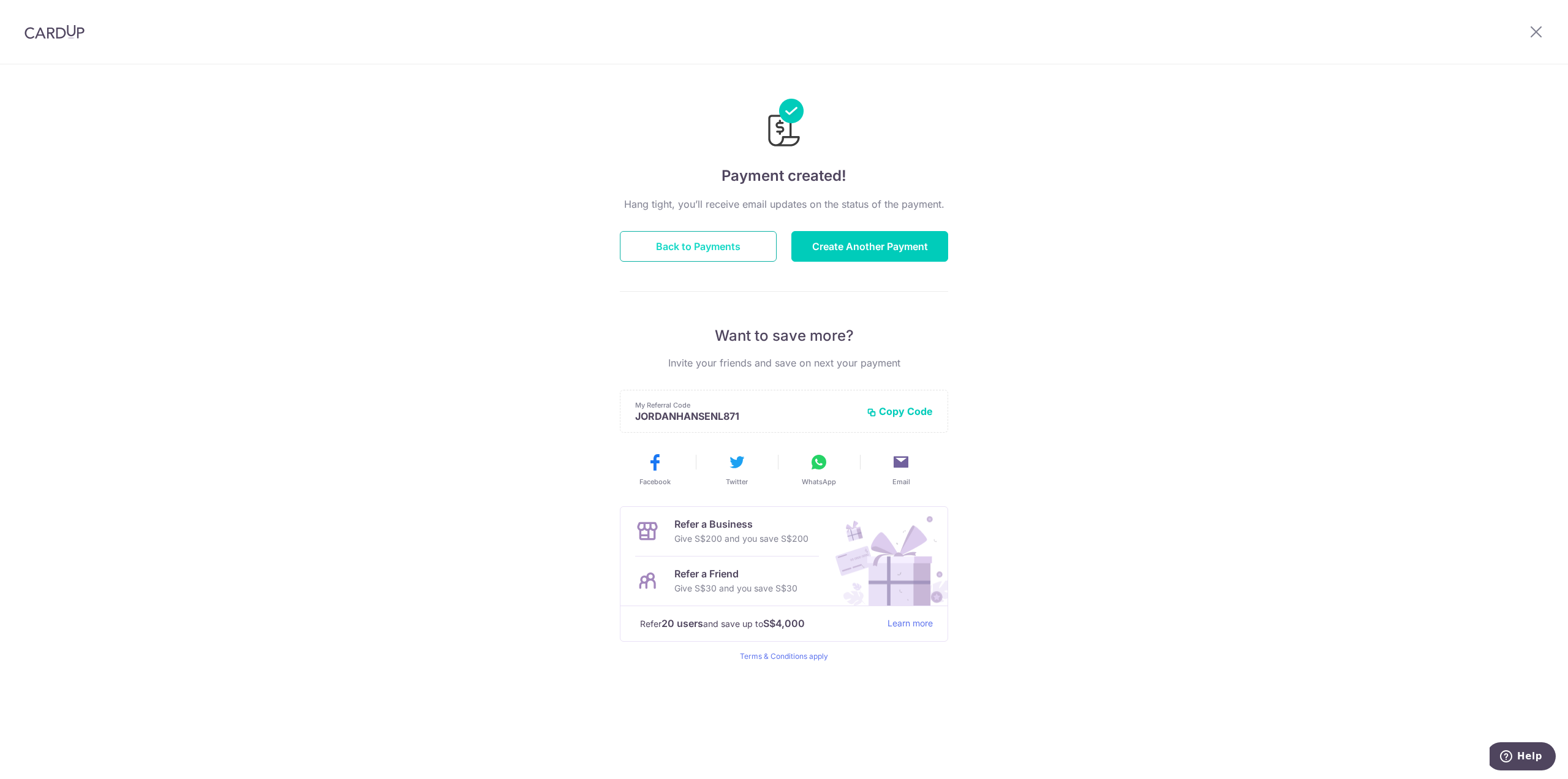
click at [746, 250] on button "Back to Payments" at bounding box center [698, 246] width 157 height 31
